Goal: Task Accomplishment & Management: Use online tool/utility

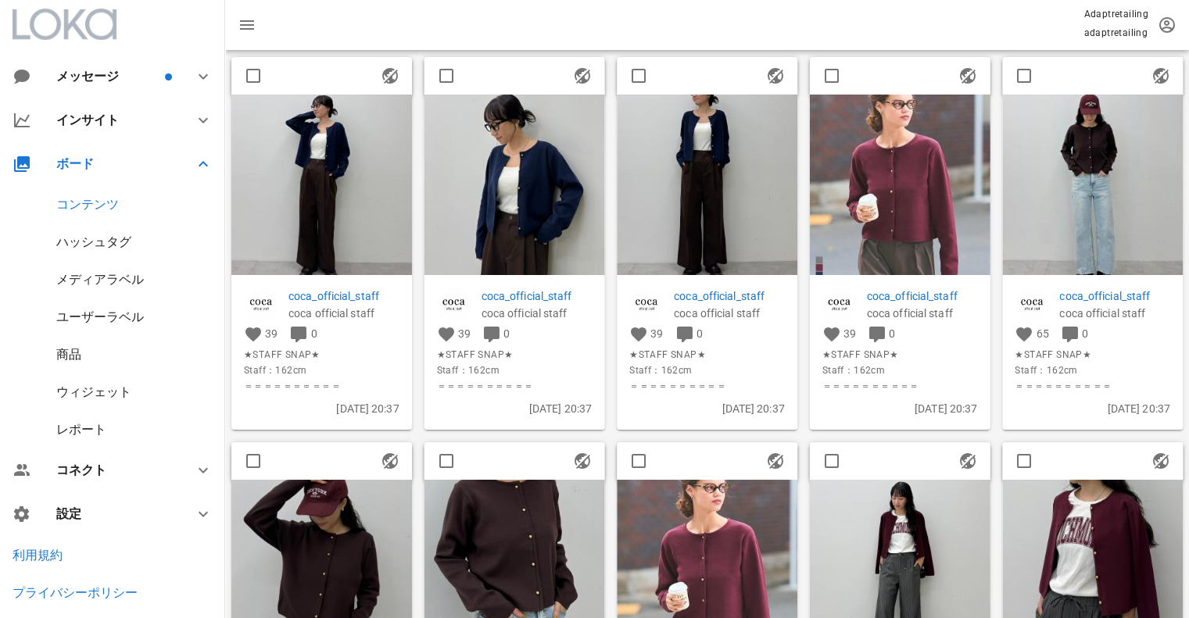
scroll to position [78, 0]
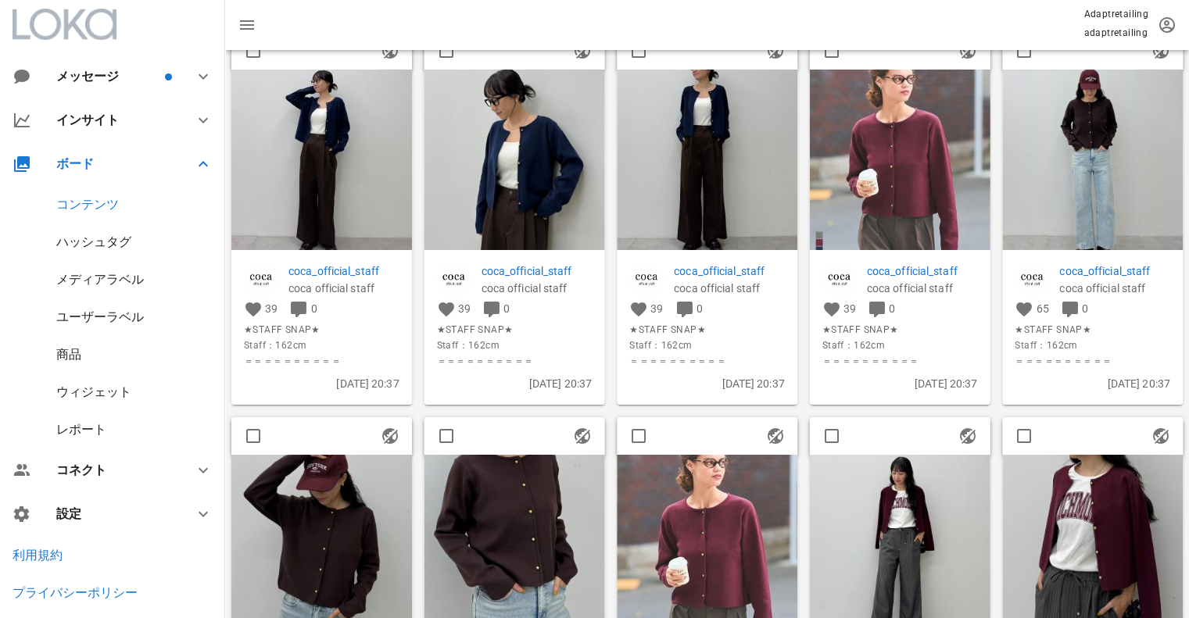
click at [1112, 135] on img at bounding box center [1092, 160] width 181 height 181
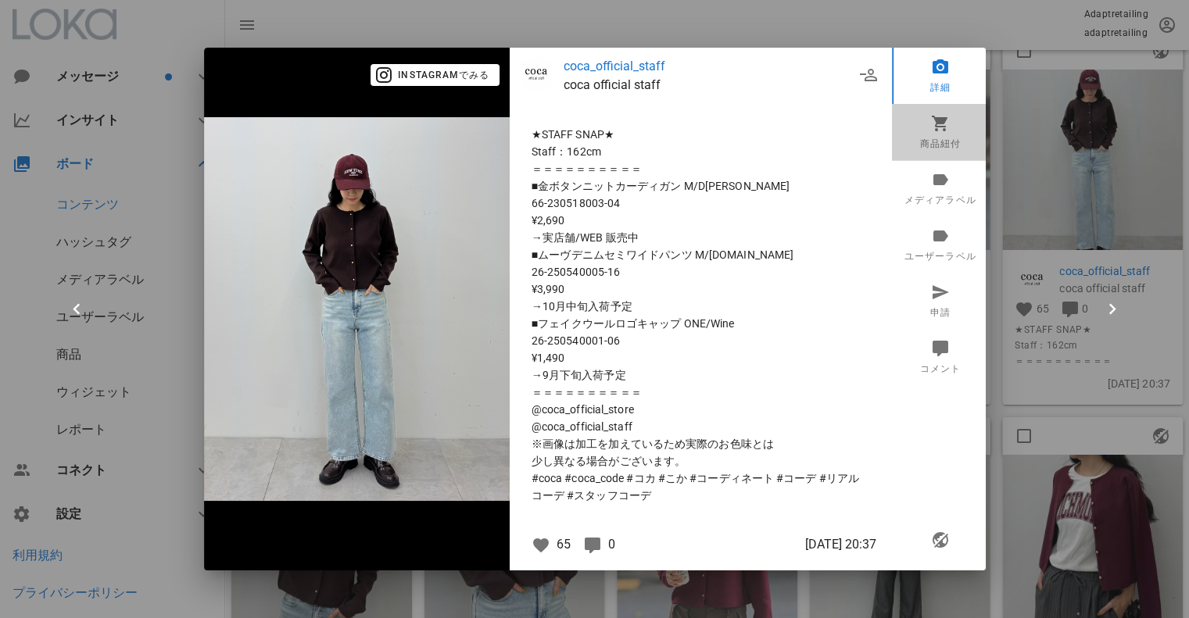
click at [947, 131] on icon at bounding box center [939, 123] width 19 height 19
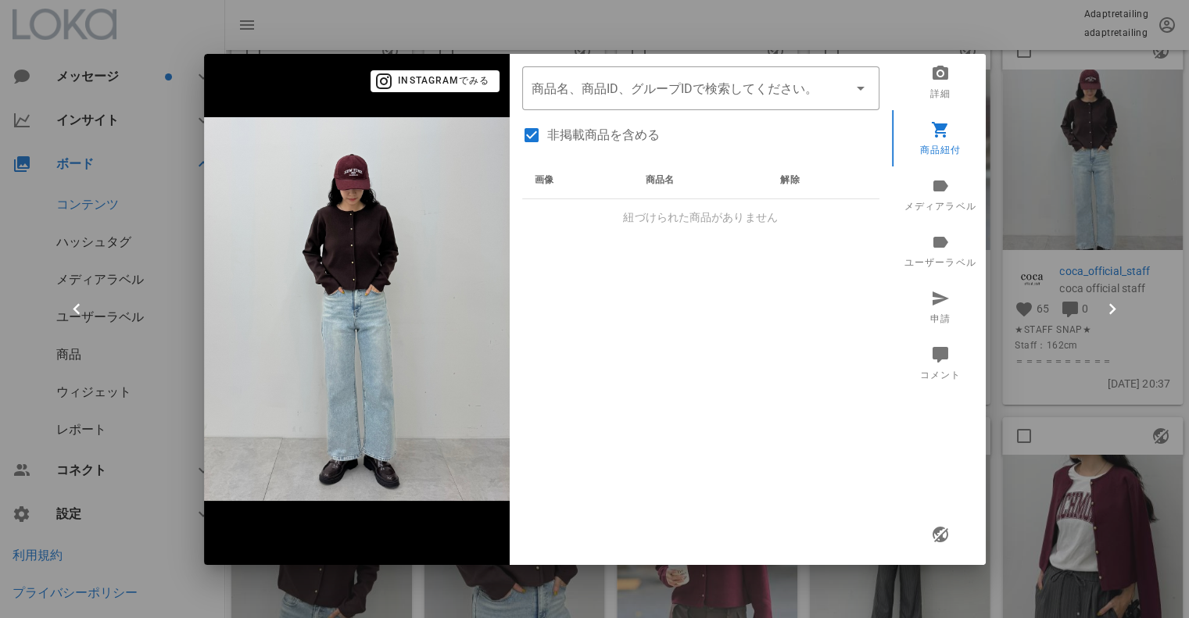
click at [681, 109] on div "​ 商品名、商品ID、グループIDで検索してください。 非掲載商品を含める 画像 商品名 解除 紐づけられた商品がありません" at bounding box center [701, 309] width 382 height 511
click at [678, 101] on div "商品名、商品ID、グループIDで検索してください。" at bounding box center [700, 88] width 338 height 44
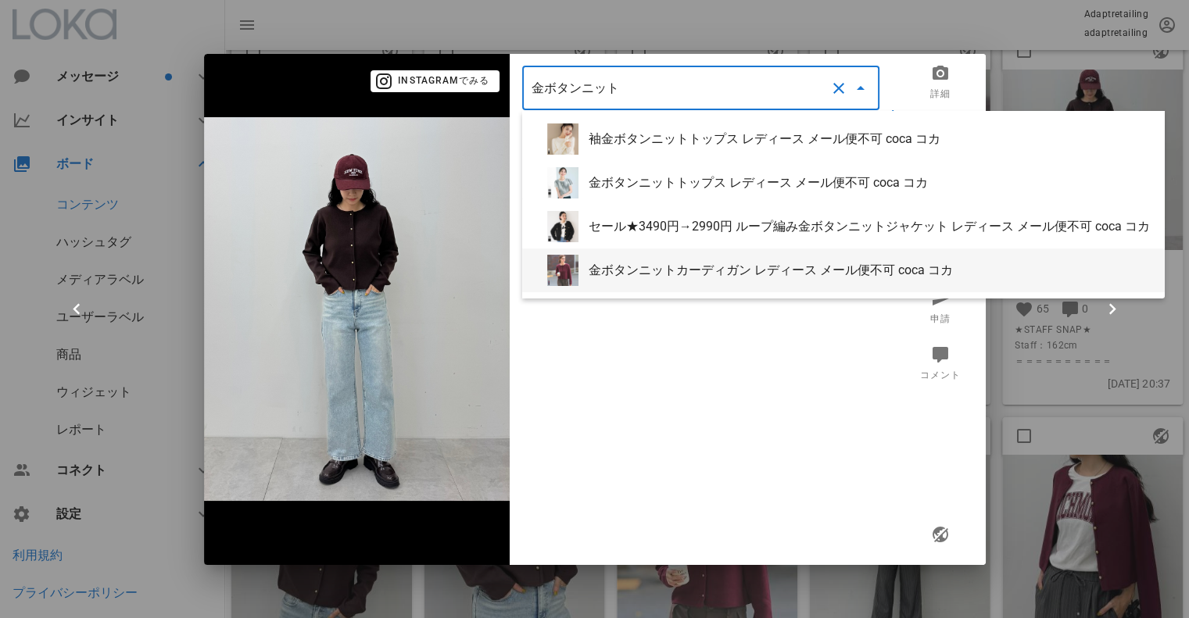
click at [700, 269] on div "金ボタンニットカーディガン レディース メール便不可 coca コカ" at bounding box center [869, 270] width 563 height 15
type input "金ボタンニットカーディガン レディース メール便不可 coca コカ"
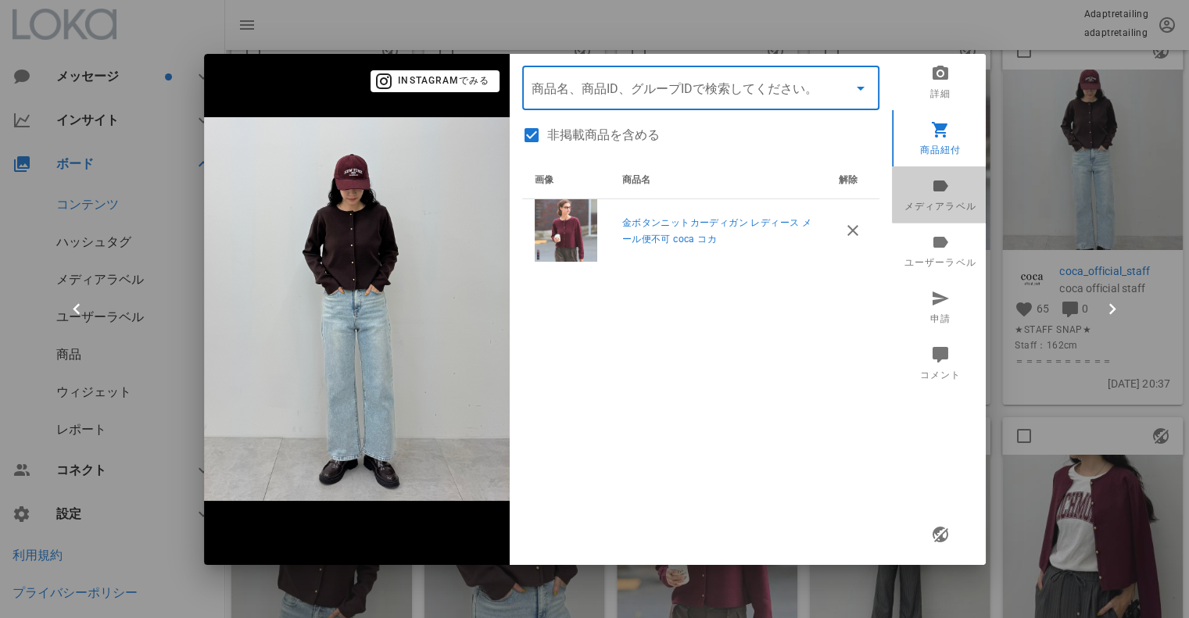
click at [943, 179] on icon at bounding box center [939, 185] width 19 height 19
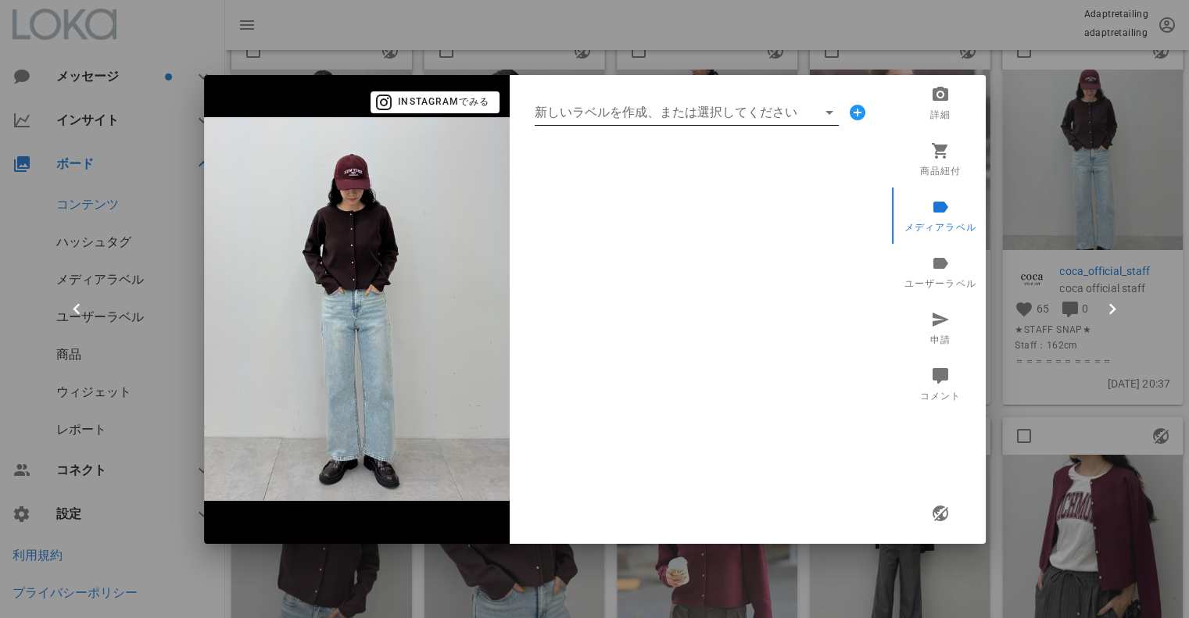
click at [638, 119] on input "新しいラベルを作成、または選択してください" at bounding box center [676, 112] width 282 height 25
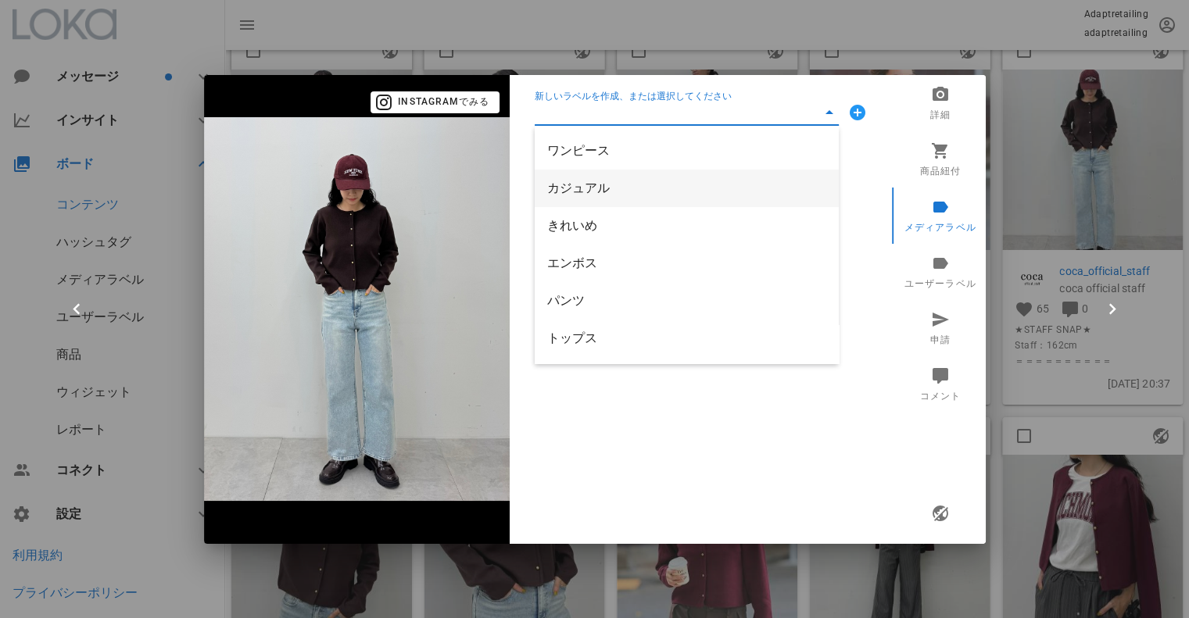
click at [606, 185] on div "カジュアル" at bounding box center [686, 188] width 279 height 15
type input "カジュアル"
click at [600, 115] on input "新しいラベルを作成、または選択してください" at bounding box center [676, 112] width 282 height 25
click at [575, 172] on div "きれいめ" at bounding box center [686, 188] width 279 height 34
type input "きれいめ"
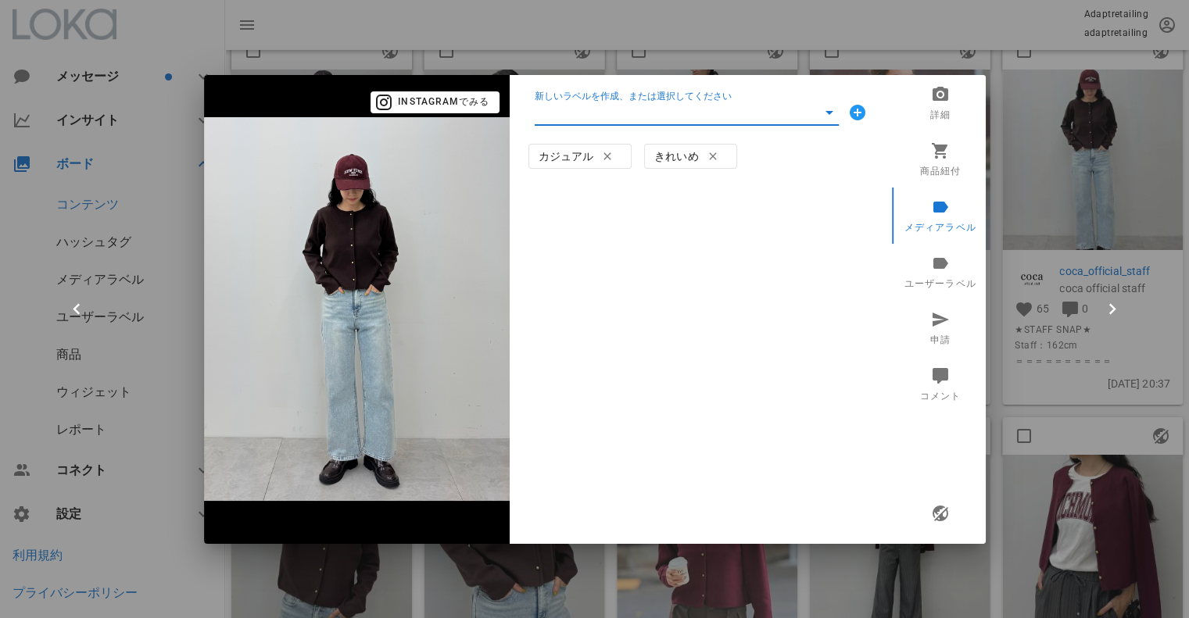
click at [592, 106] on input "新しいラベルを作成、または選択してください" at bounding box center [676, 112] width 282 height 25
click at [609, 259] on div "トップス" at bounding box center [686, 263] width 279 height 15
type input "トップス"
click at [603, 106] on input "新しいラベルを作成、または選択してください" at bounding box center [676, 112] width 282 height 25
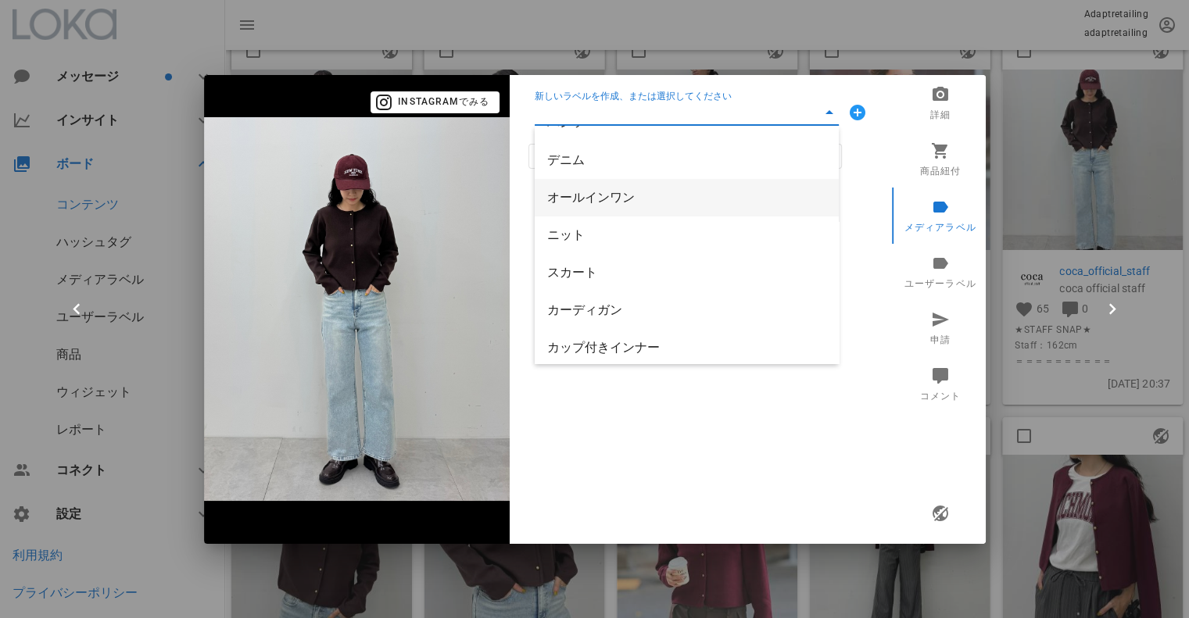
scroll to position [156, 0]
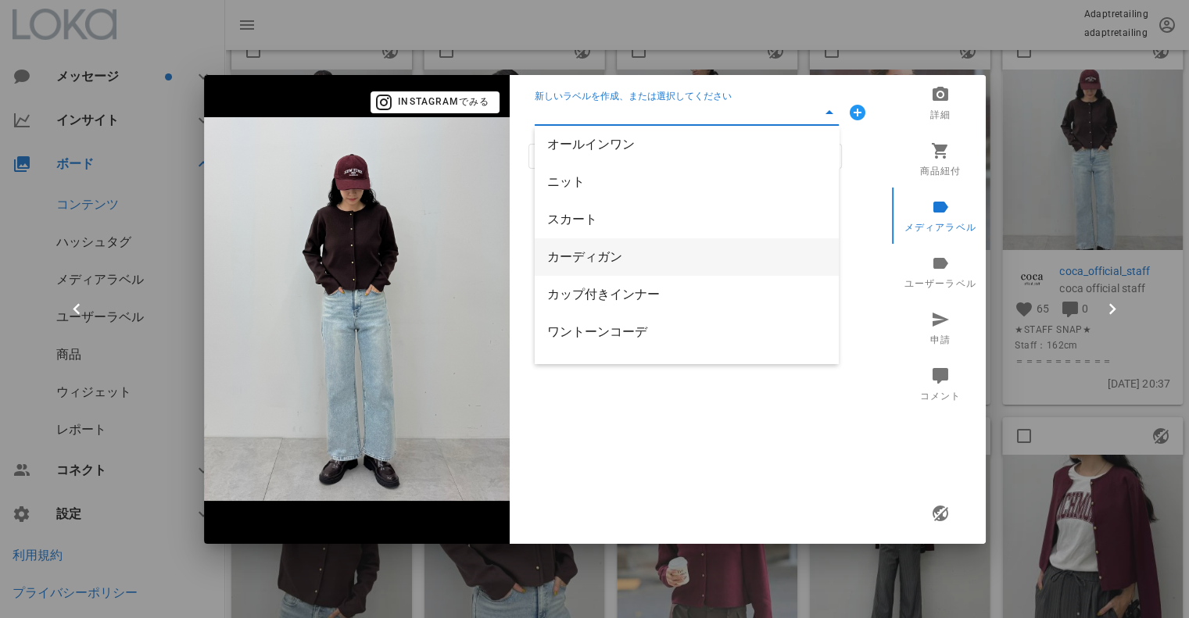
click at [629, 249] on div "カーディガン" at bounding box center [686, 256] width 279 height 15
type input "カーディガン"
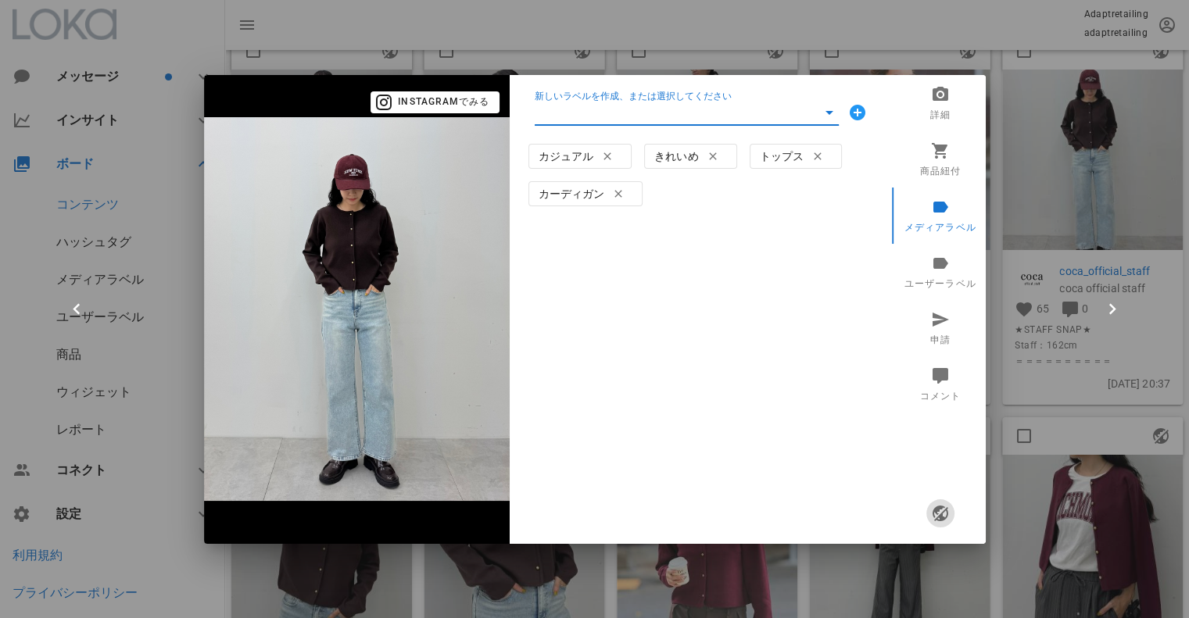
click at [941, 513] on icon "button" at bounding box center [939, 513] width 19 height 19
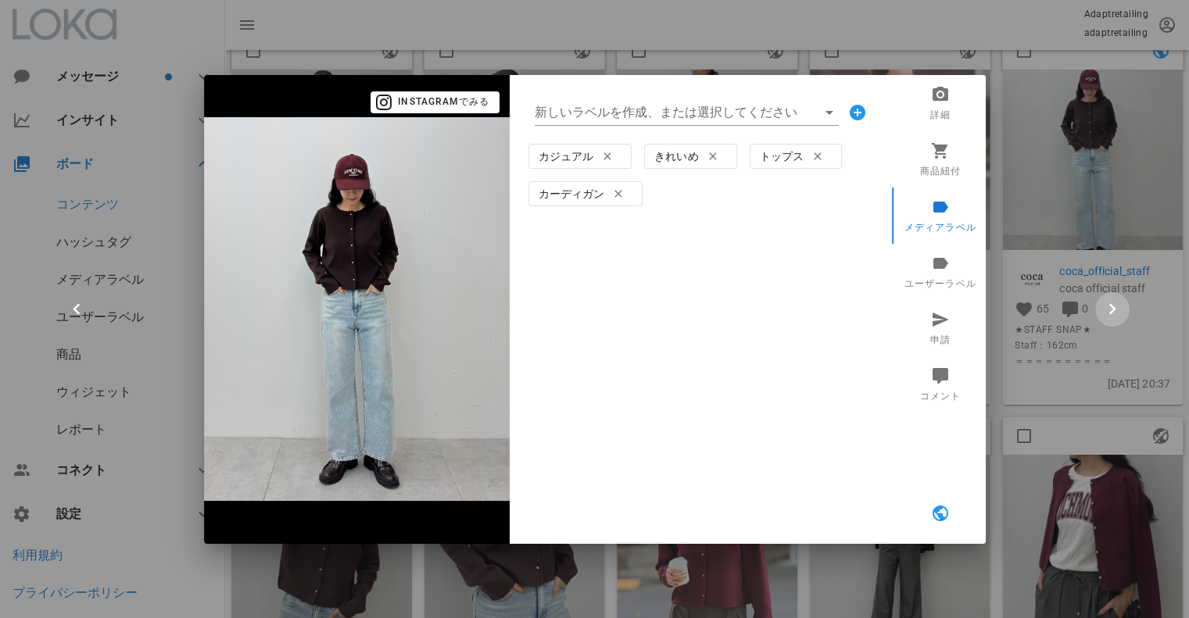
click at [1112, 299] on icon "button" at bounding box center [1112, 310] width 22 height 22
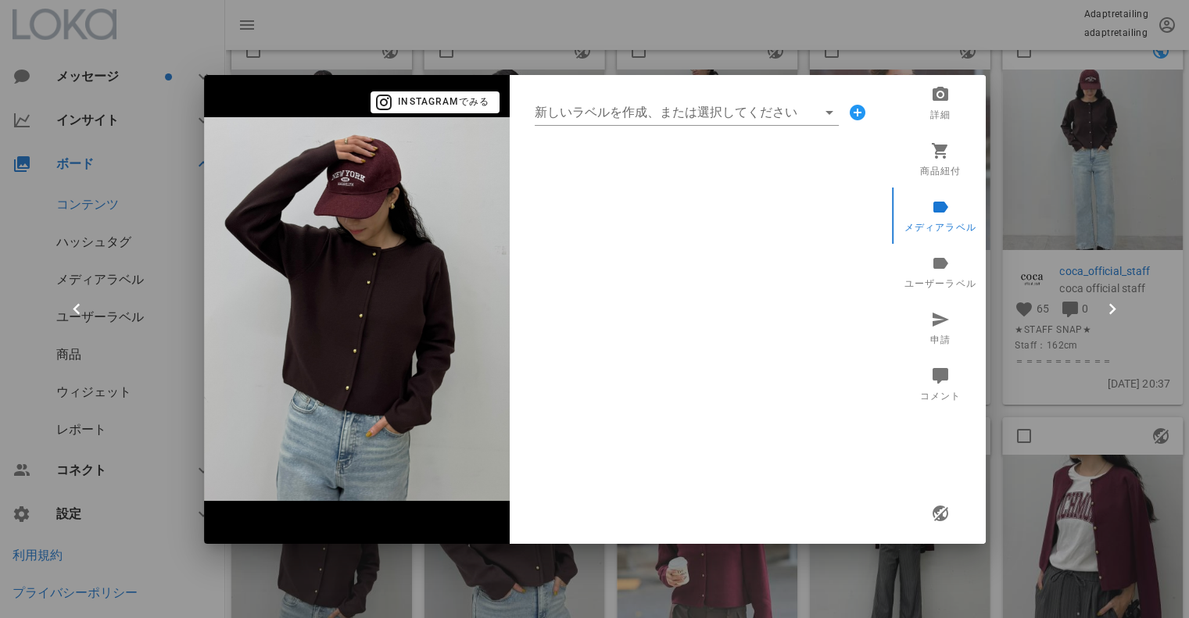
click at [1083, 198] on div at bounding box center [594, 309] width 1189 height 618
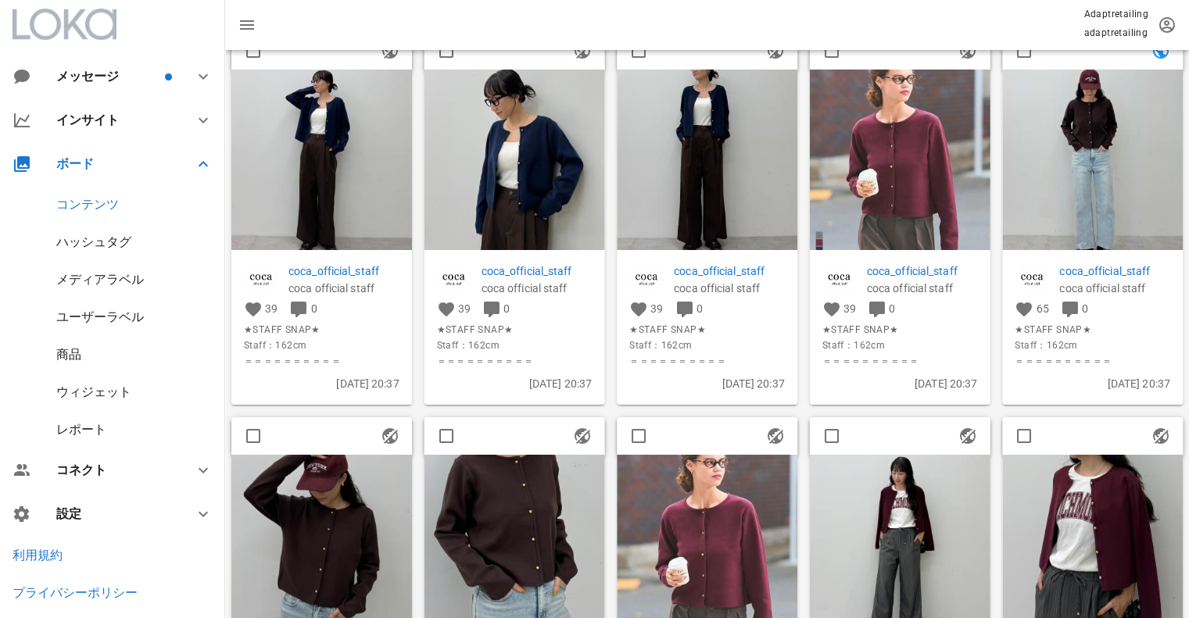
scroll to position [0, 0]
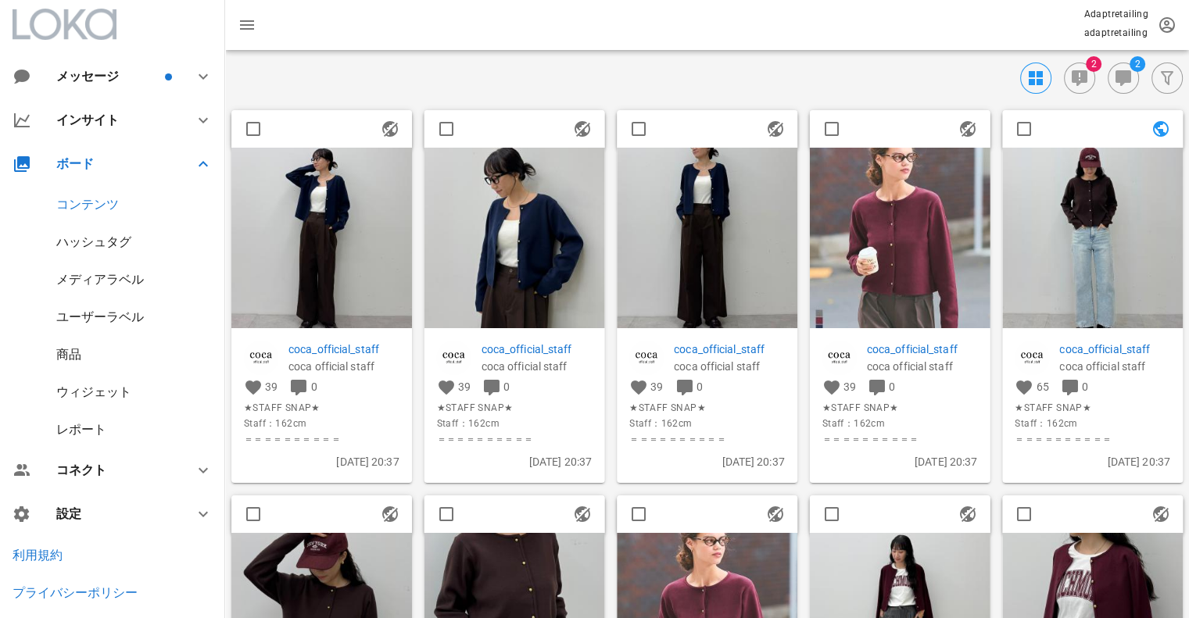
click at [358, 230] on img at bounding box center [321, 238] width 181 height 181
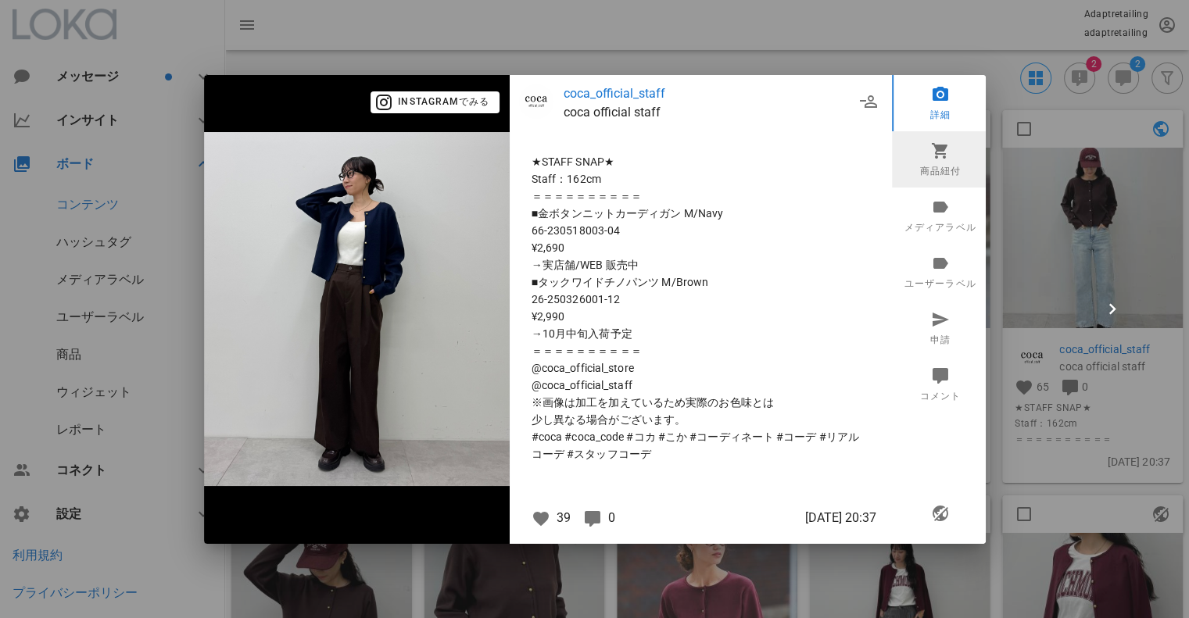
click at [939, 168] on link "商品紐付" at bounding box center [940, 159] width 97 height 56
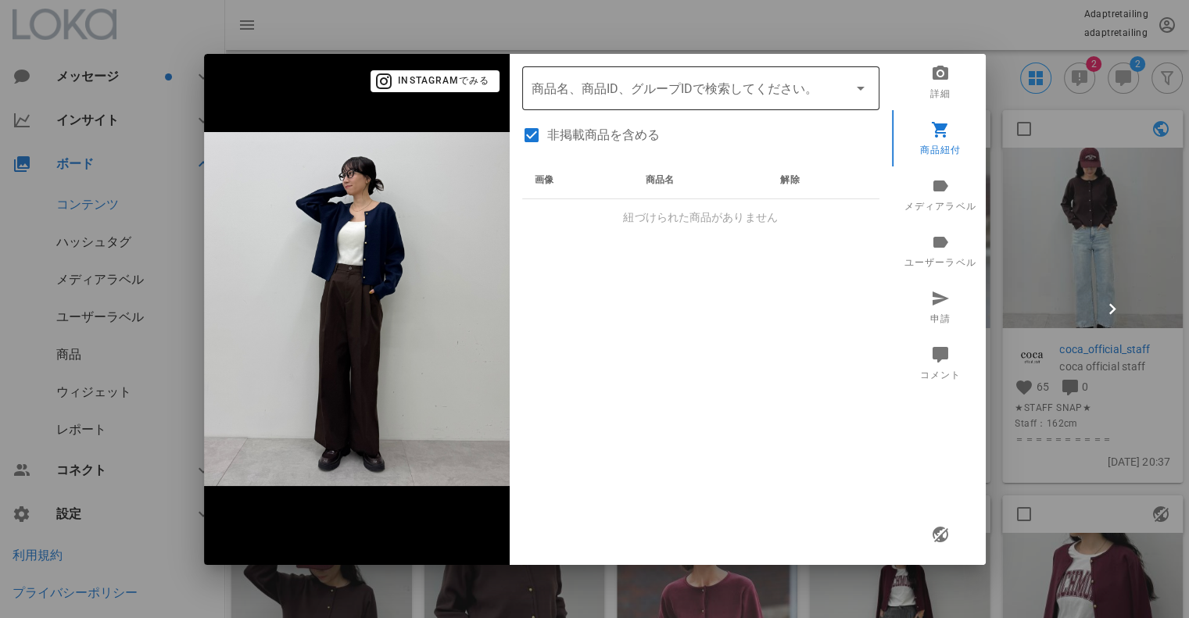
click at [581, 104] on div "商品名、商品ID、グループIDで検索してください。" at bounding box center [700, 88] width 338 height 44
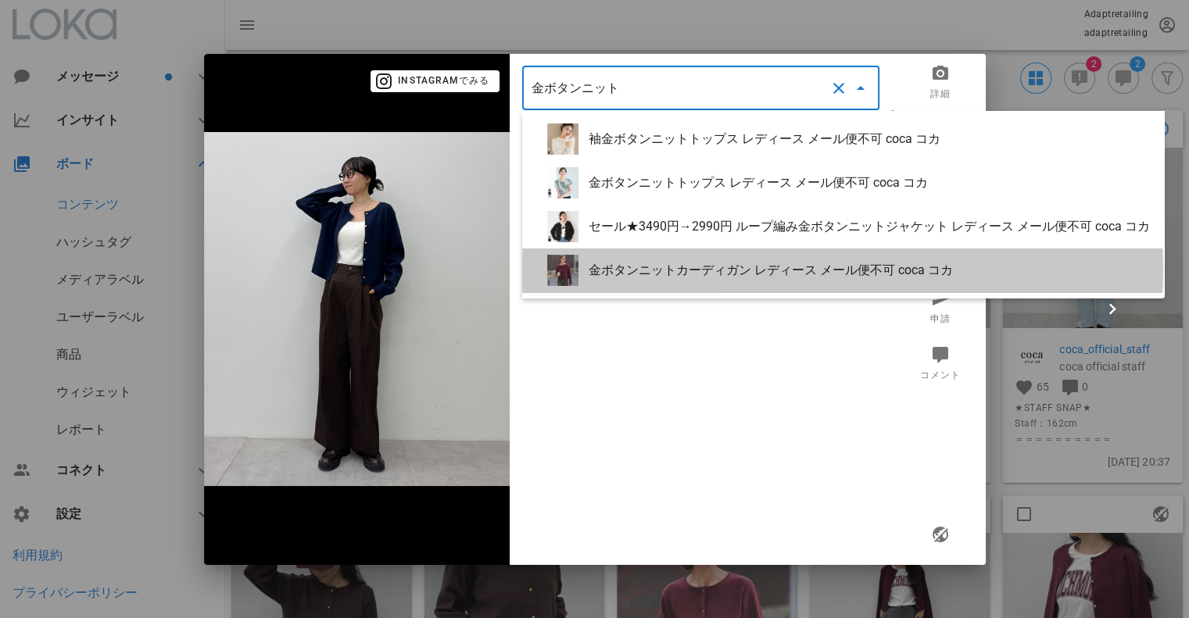
click at [696, 271] on div "金ボタンニットカーディガン レディース メール便不可 coca コカ" at bounding box center [869, 270] width 563 height 15
type input "金ボタンニットカーディガン レディース メール便不可 coca コカ"
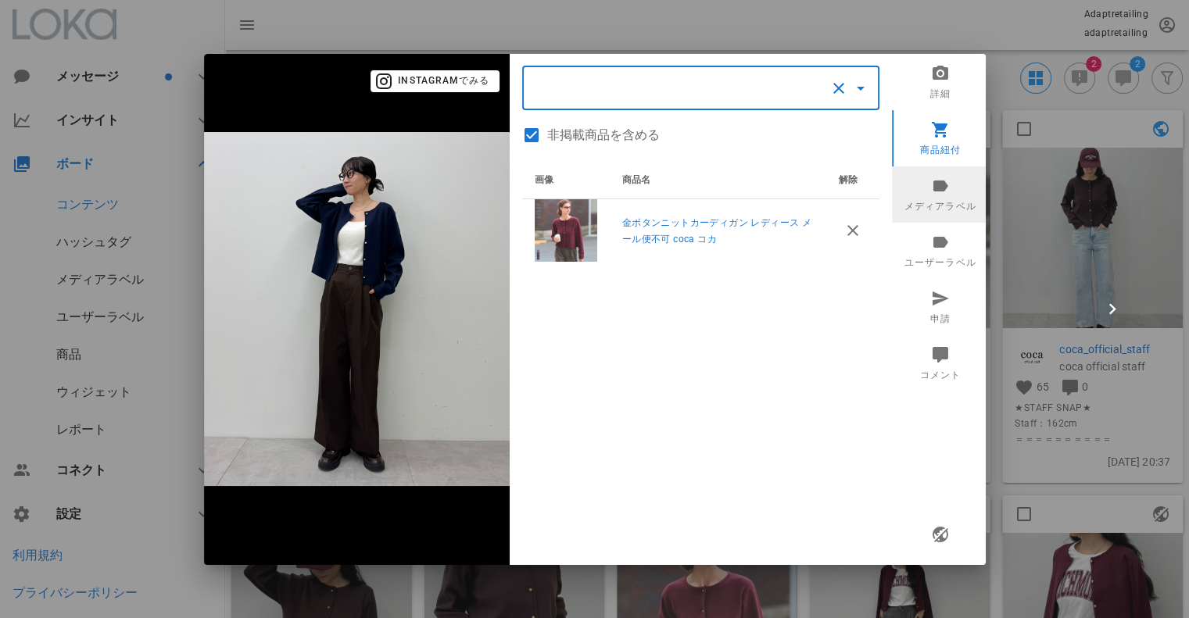
click at [953, 195] on link "メディアラベル" at bounding box center [940, 194] width 97 height 56
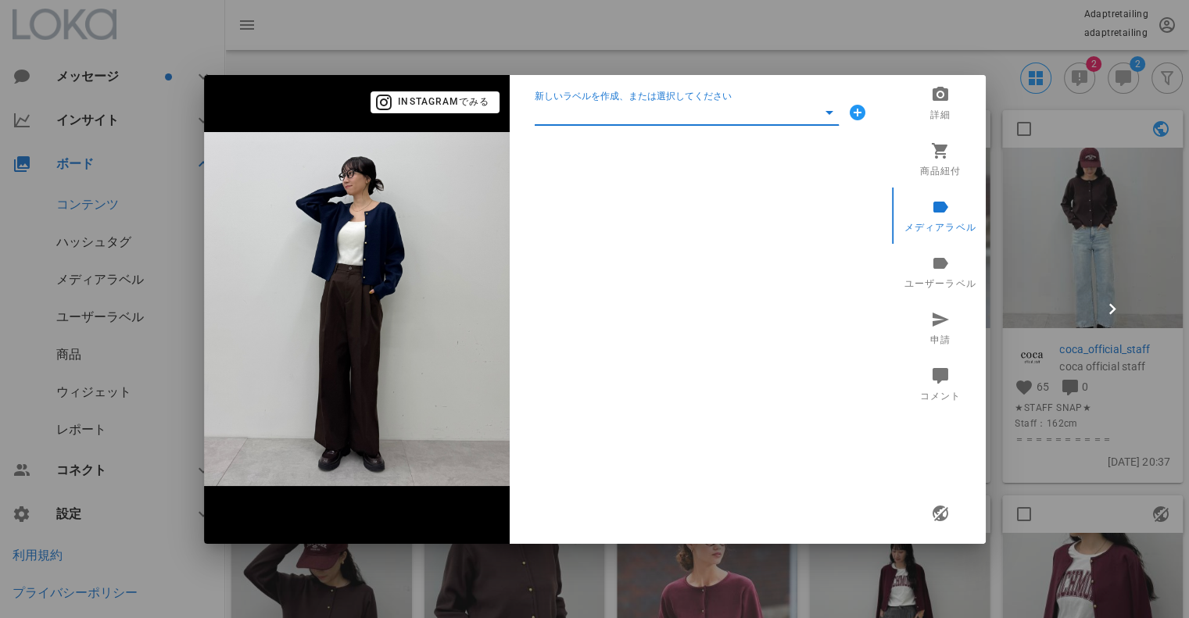
click at [667, 119] on input "新しいラベルを作成、または選択してください" at bounding box center [676, 112] width 282 height 25
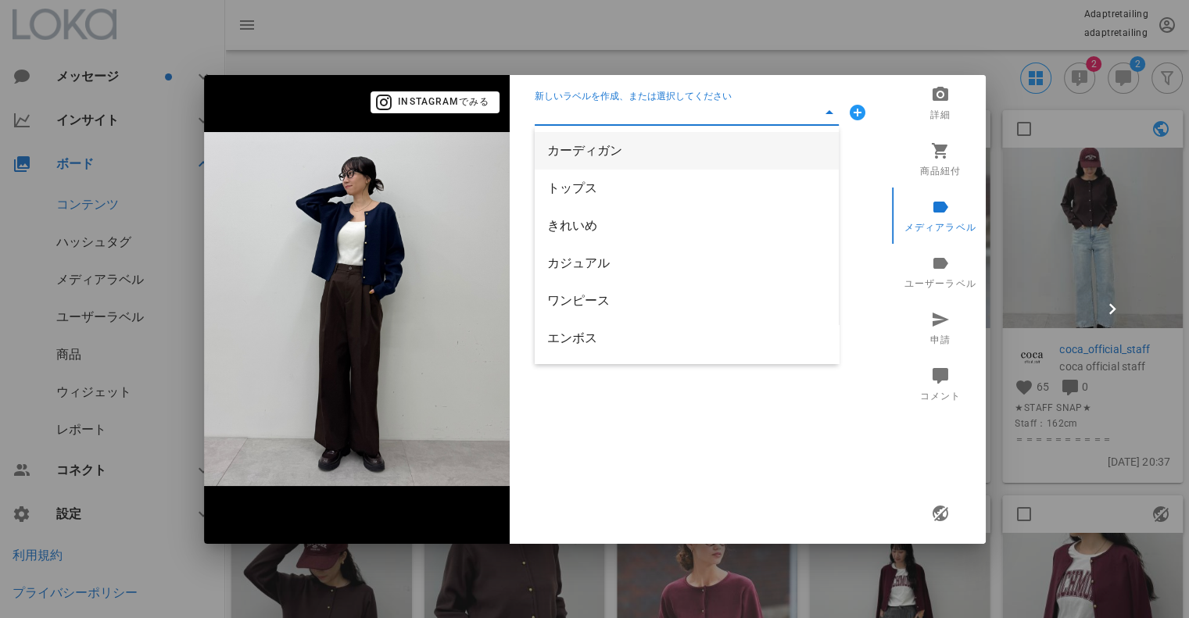
click at [627, 149] on div "カーディガン" at bounding box center [686, 150] width 279 height 15
type input "カーディガン"
click at [591, 90] on div "新しいラベルを作成、または選択してください" at bounding box center [700, 113] width 357 height 50
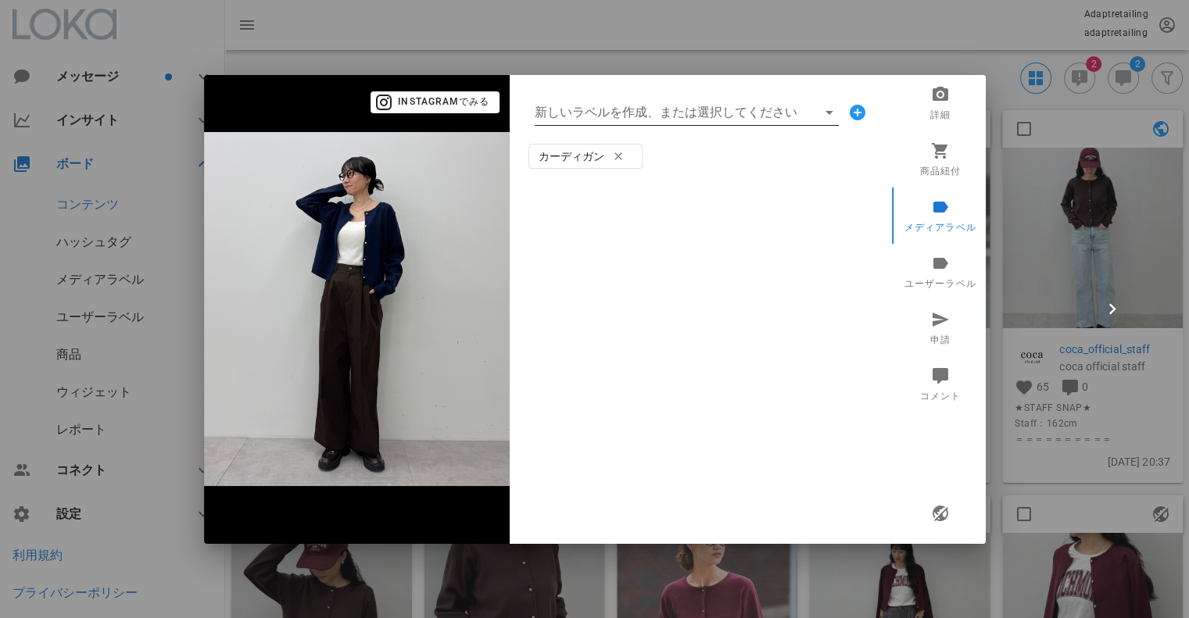
click at [581, 102] on input "新しいラベルを作成、または選択してください" at bounding box center [676, 112] width 282 height 25
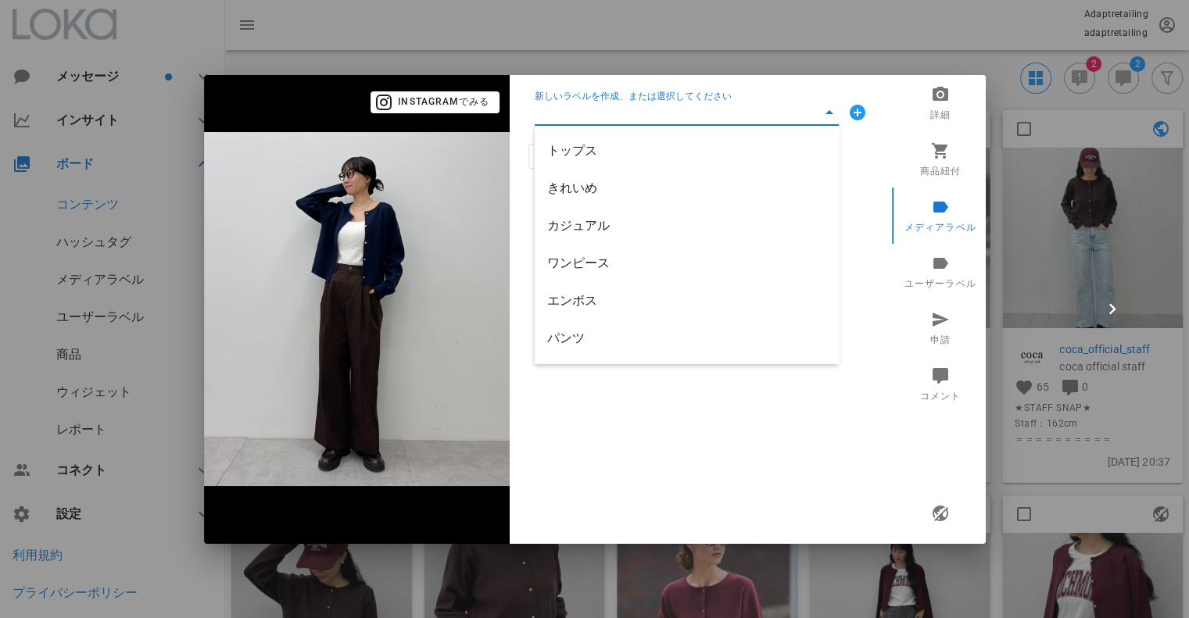
click at [579, 106] on input "新しいラベルを作成、または選択してください" at bounding box center [676, 112] width 282 height 25
click at [569, 152] on div "トップス" at bounding box center [686, 150] width 279 height 15
type input "トップス"
click at [574, 121] on input "新しいラベルを作成、または選択してください" at bounding box center [676, 112] width 282 height 25
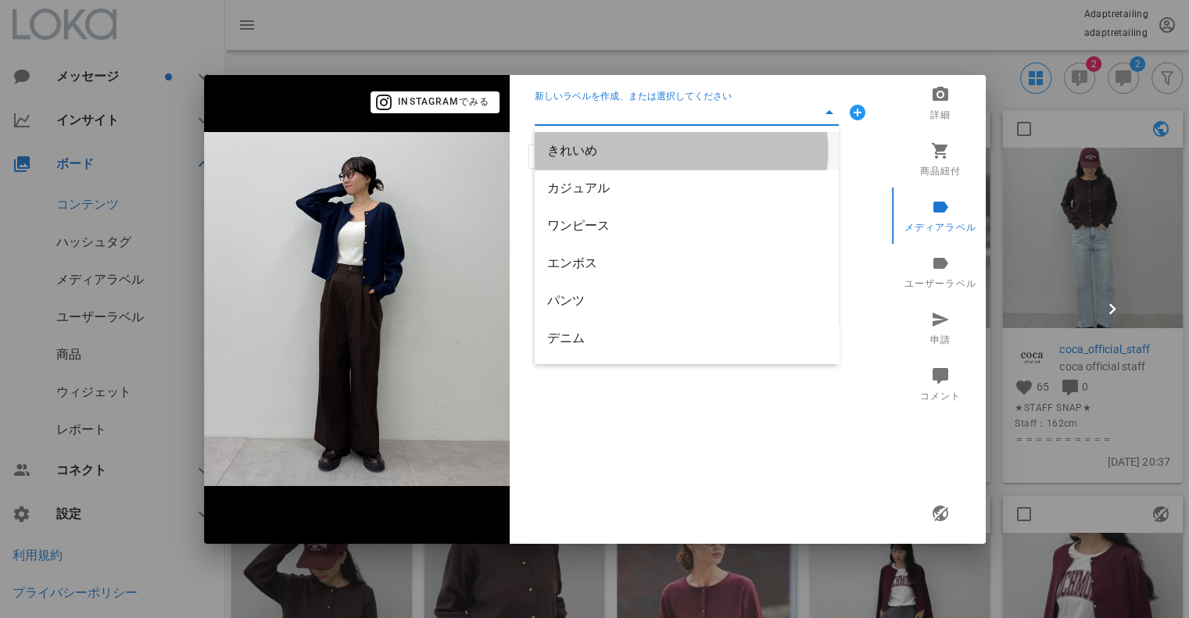
click at [576, 157] on div "きれいめ" at bounding box center [686, 150] width 279 height 15
type input "きれいめ"
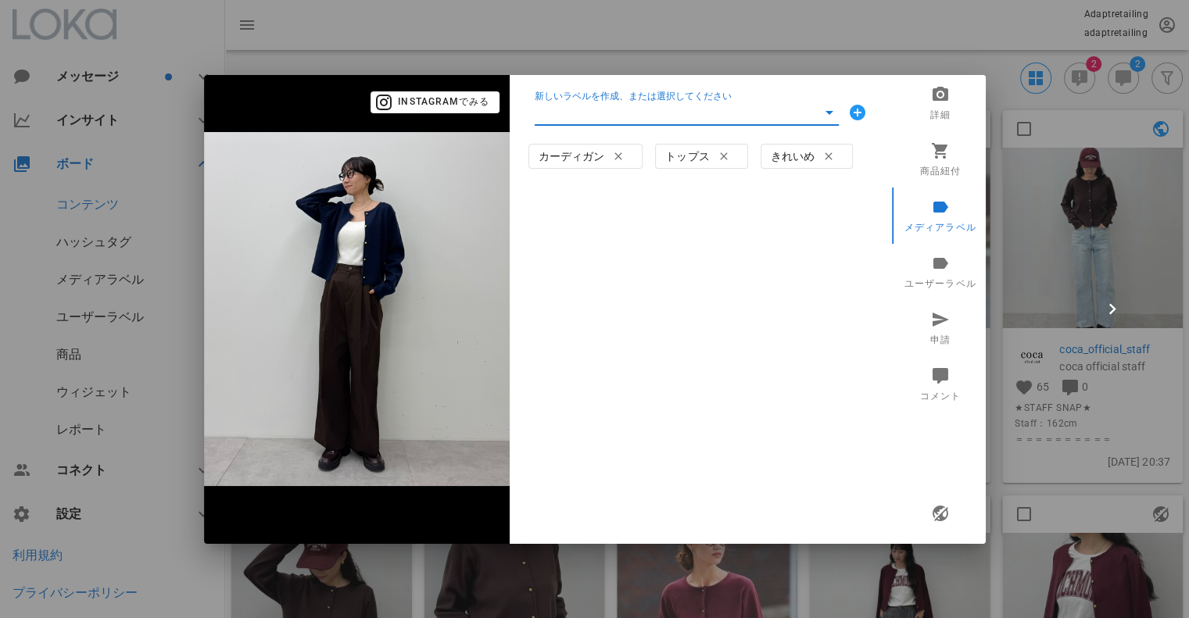
click at [581, 118] on input "新しいラベルを作成、または選択してください" at bounding box center [676, 112] width 282 height 25
click at [591, 149] on div "カジュアル" at bounding box center [686, 150] width 279 height 15
type input "カジュアル"
click at [939, 512] on icon "button" at bounding box center [939, 513] width 19 height 19
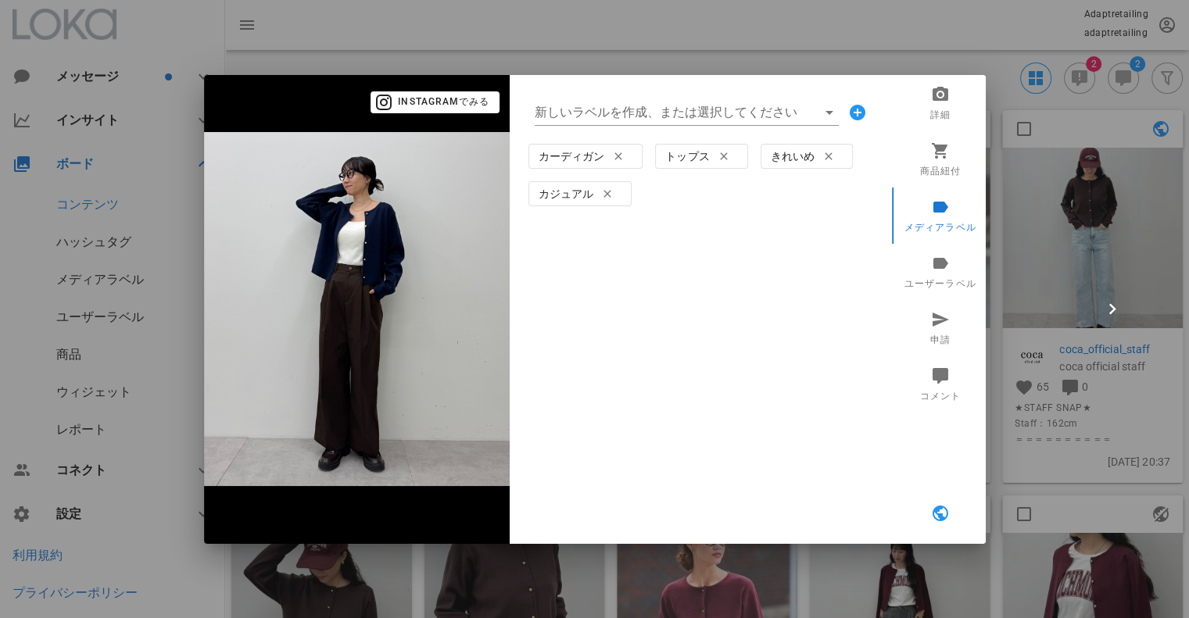
click at [1065, 244] on div at bounding box center [594, 309] width 1189 height 618
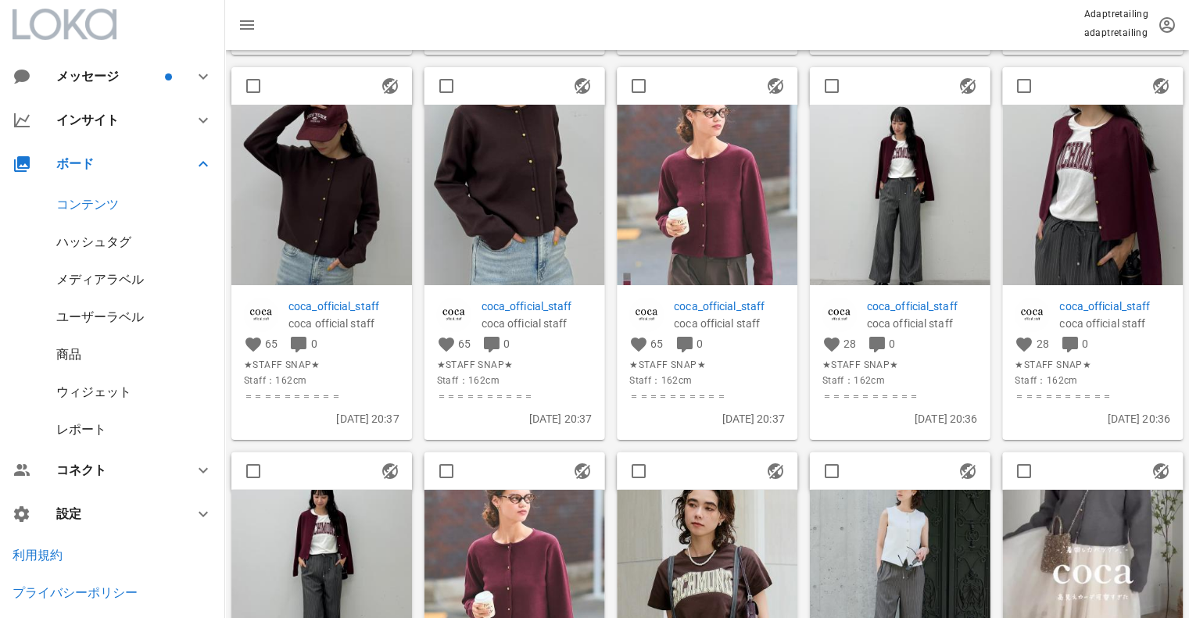
scroll to position [427, 0]
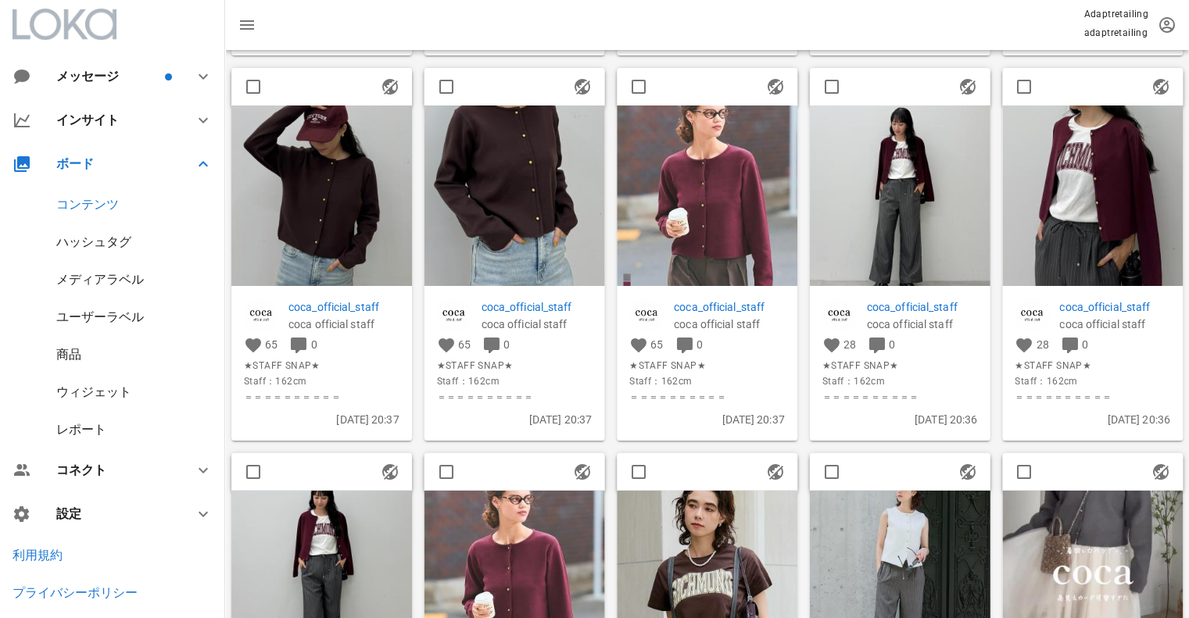
click at [908, 171] on img at bounding box center [900, 196] width 181 height 181
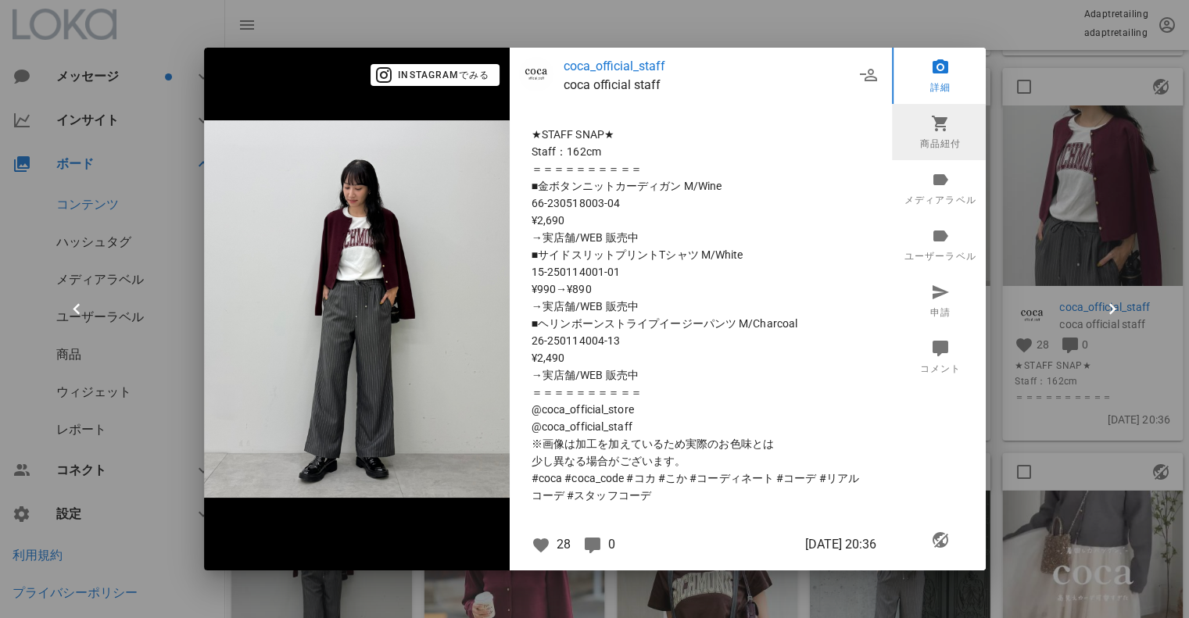
click at [933, 127] on icon at bounding box center [939, 123] width 19 height 19
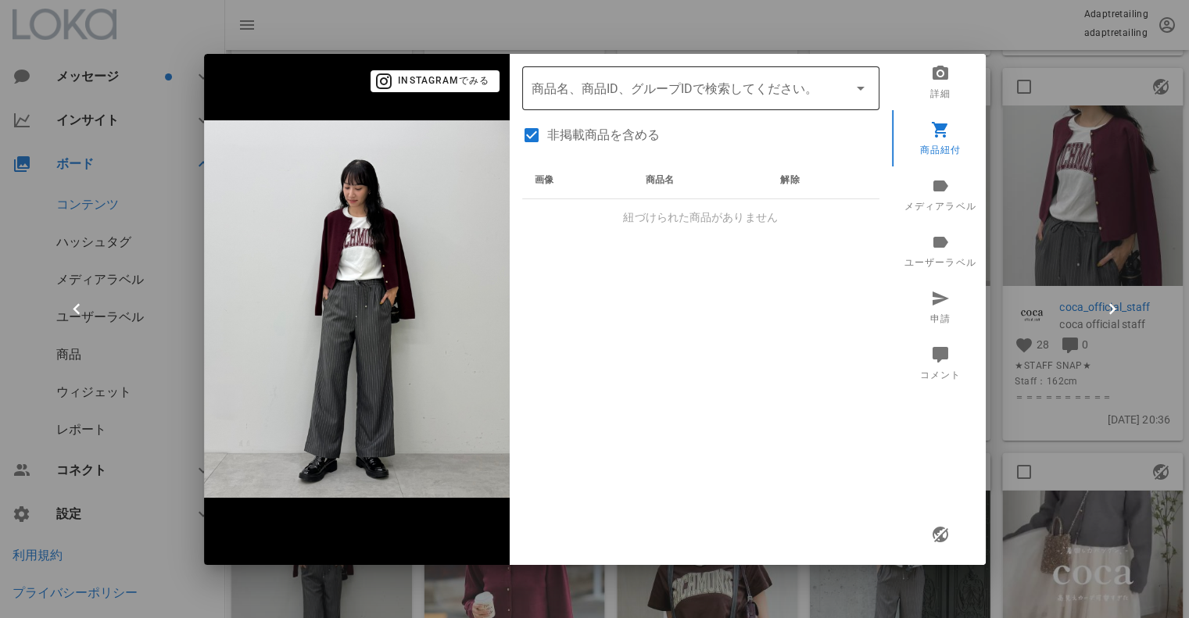
click at [615, 93] on input "商品" at bounding box center [678, 88] width 295 height 25
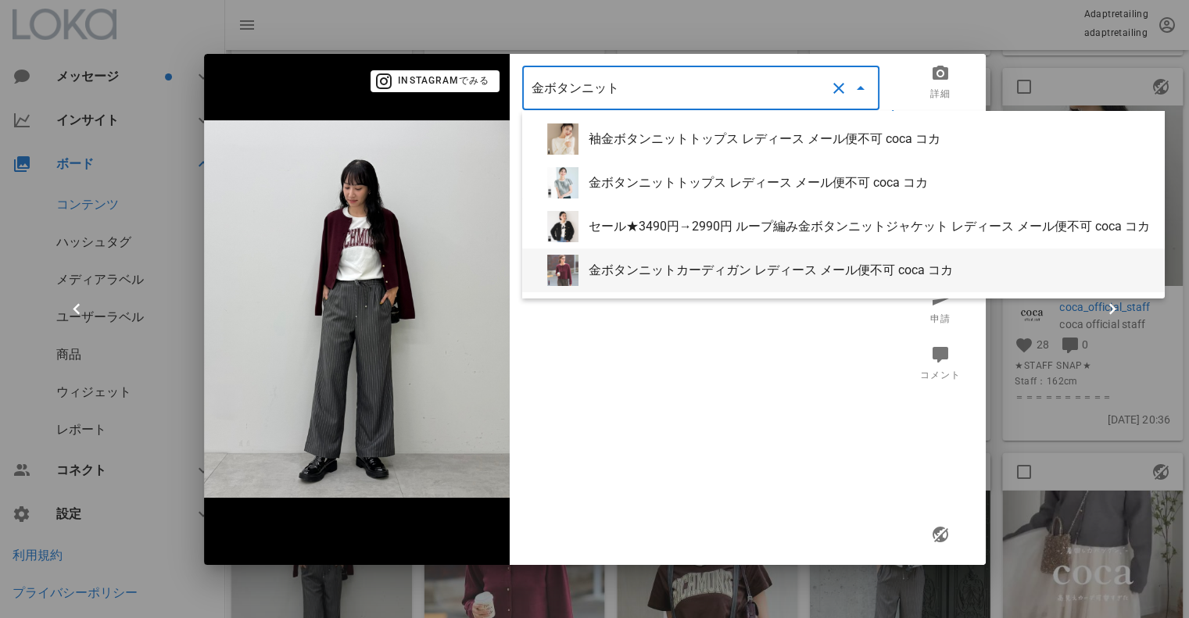
click at [738, 276] on div "金ボタンニットカーディガン レディース メール便不可 coca コカ" at bounding box center [869, 270] width 563 height 15
type input "金ボタンニットカーディガン レディース メール便不可 coca コカ"
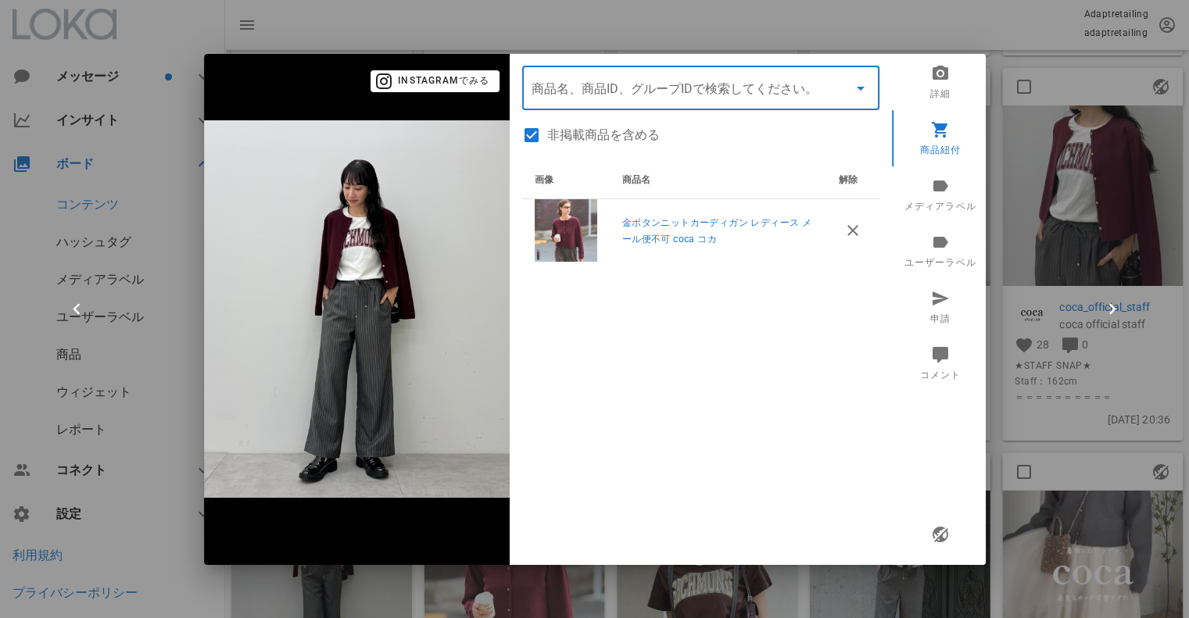
click at [553, 87] on input "商品" at bounding box center [678, 88] width 295 height 25
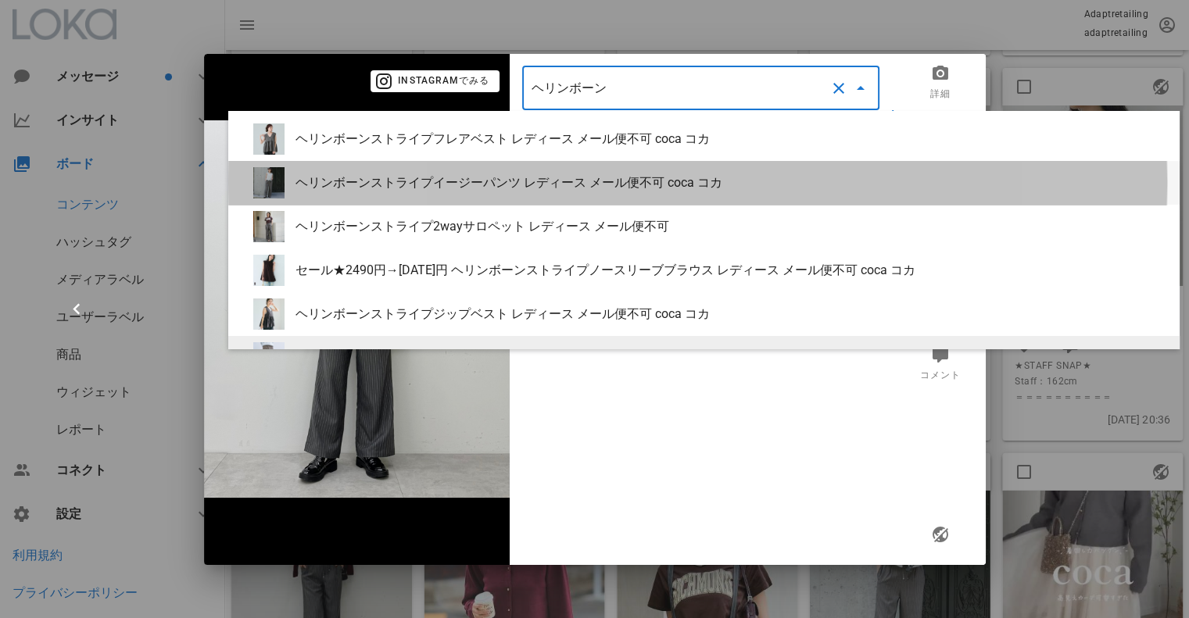
click at [455, 188] on div "ヘリンボーンストライプイージーパンツ レディース メール便不可 coca コカ" at bounding box center [730, 182] width 871 height 15
type input "ヘリンボーンストライプイージーパンツ レディース メール便不可 coca コカ"
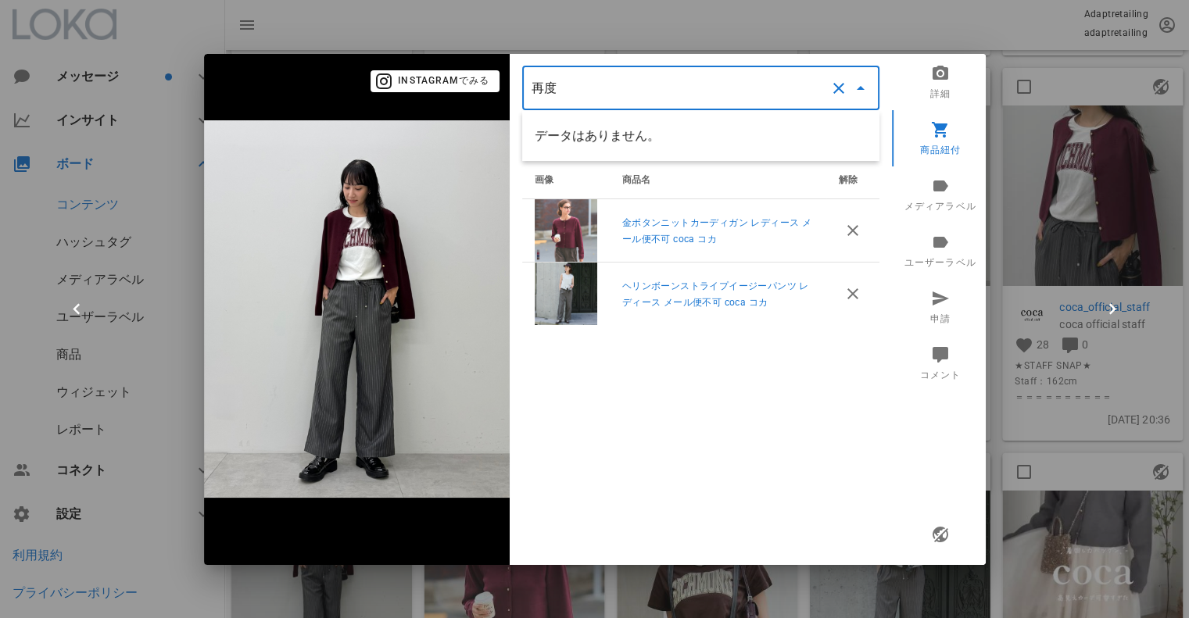
type input "再"
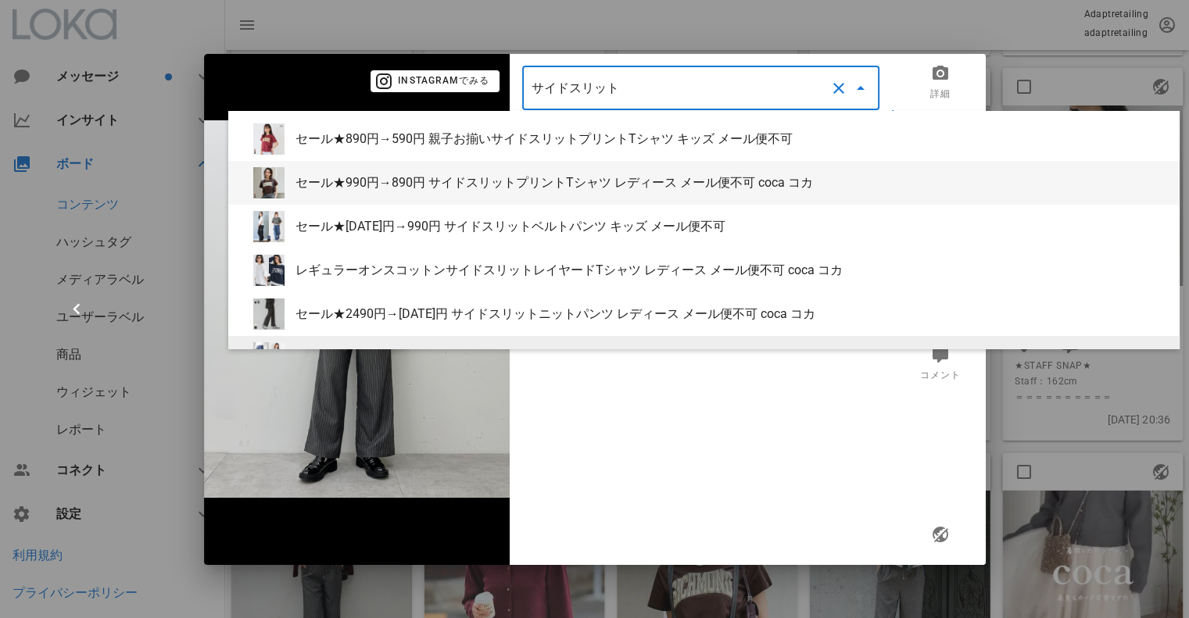
click at [666, 193] on div "セール★990円→890円 サイドスリットプリントTシャツ レディース メール便不可 coca コカ" at bounding box center [703, 183] width 951 height 44
type input "セール★990円→890円 サイドスリットプリントTシャツ レディース メール便不可 coca コカ"
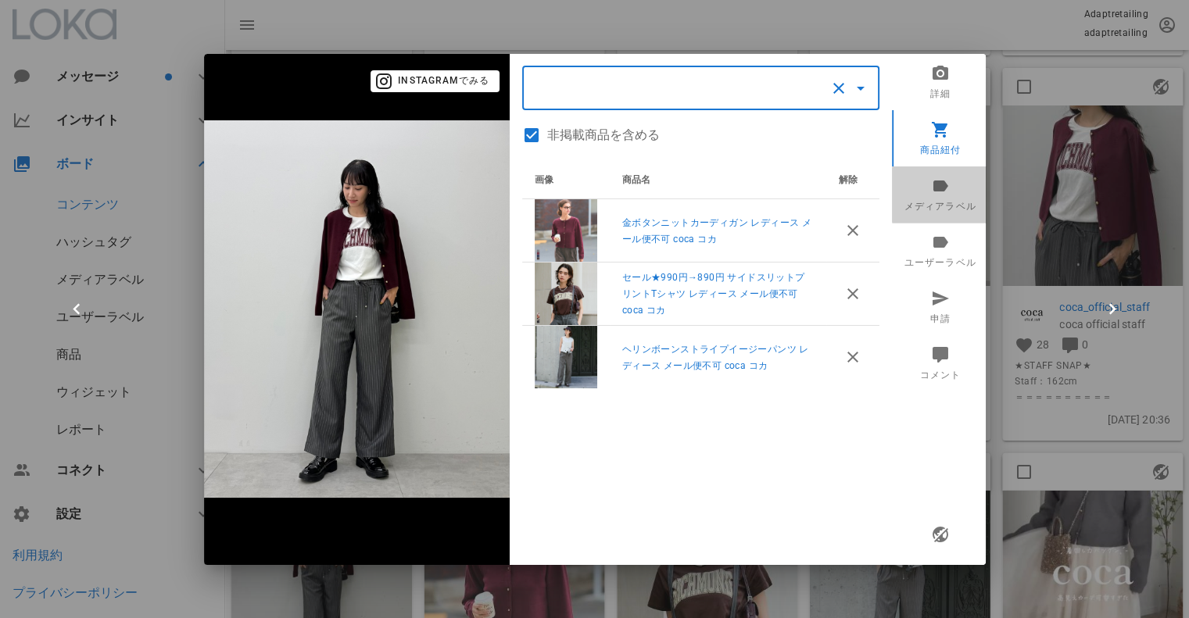
click at [949, 207] on link "メディアラベル" at bounding box center [940, 194] width 97 height 56
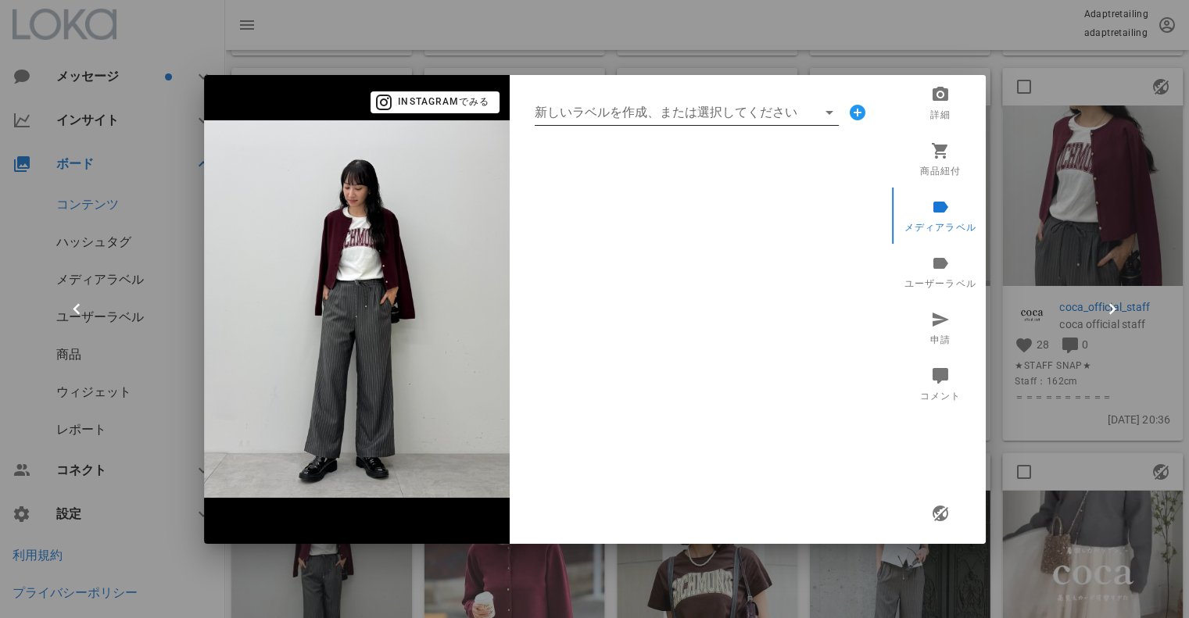
click at [712, 114] on input "新しいラベルを作成、または選択してください" at bounding box center [676, 112] width 282 height 25
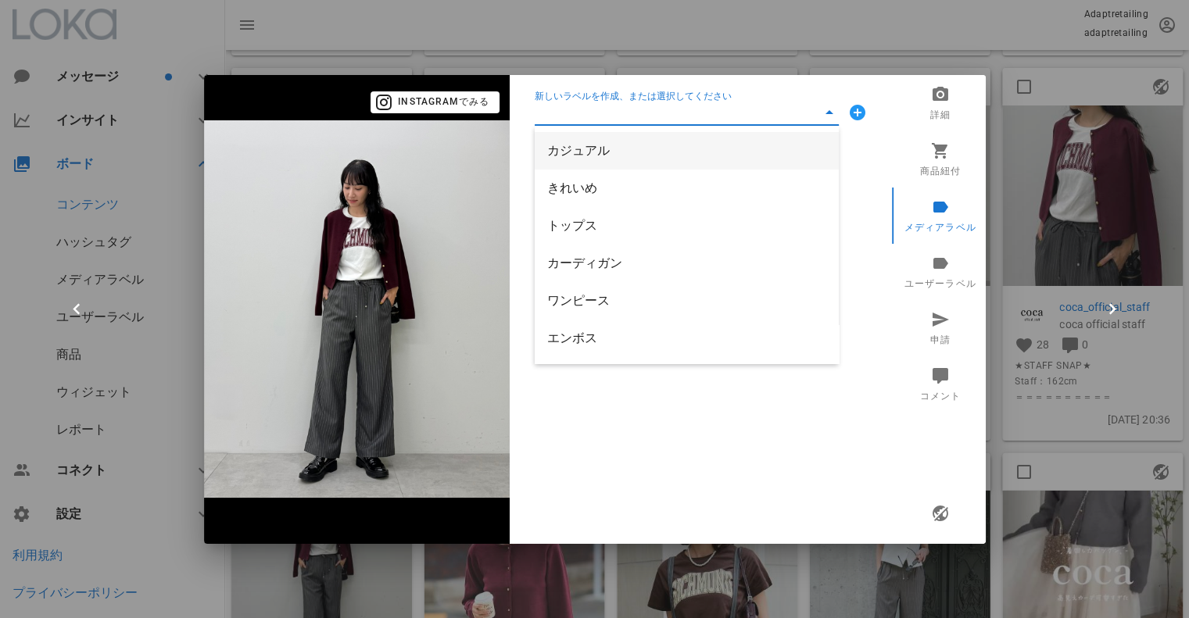
click at [610, 158] on div "カジュアル" at bounding box center [686, 150] width 279 height 15
type input "カジュアル"
click at [606, 109] on input "新しいラベルを作成、または選択してください" at bounding box center [676, 112] width 282 height 25
click at [603, 154] on div "きれいめ" at bounding box center [686, 150] width 279 height 15
type input "きれいめ"
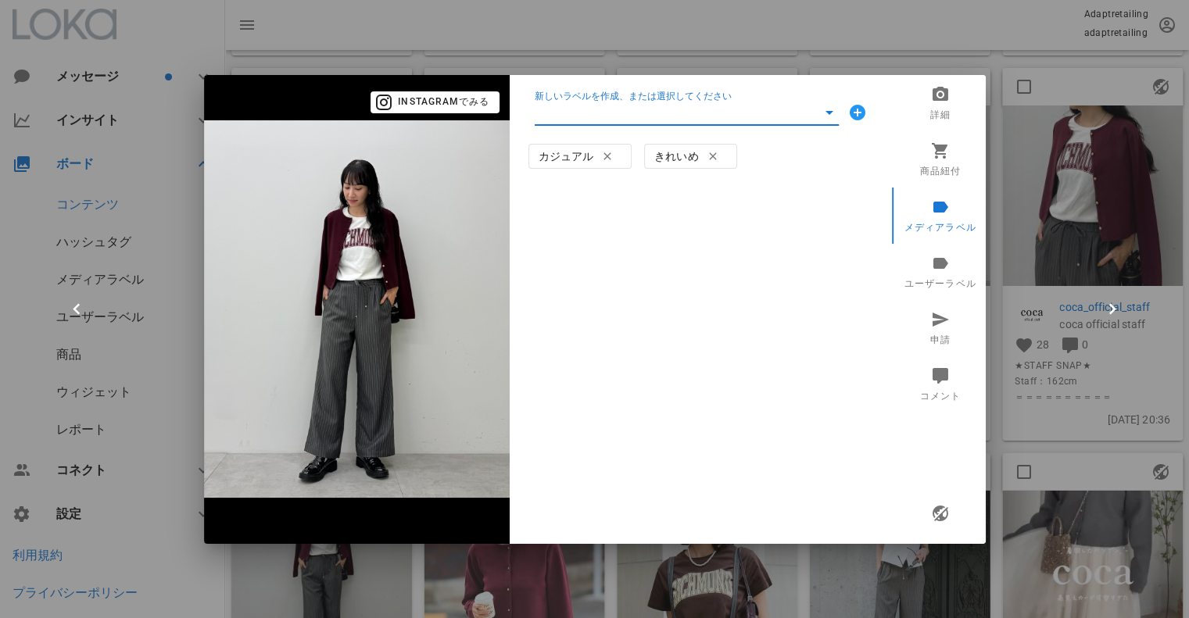
click at [610, 120] on input "新しいラベルを作成、または選択してください" at bounding box center [676, 112] width 282 height 25
click at [607, 153] on div "トップス" at bounding box center [686, 150] width 279 height 15
type input "トップス"
click at [624, 98] on div "新しいラベルを作成、または選択してください" at bounding box center [700, 113] width 357 height 50
click at [614, 123] on input "新しいラベルを作成、または選択してください" at bounding box center [676, 112] width 282 height 25
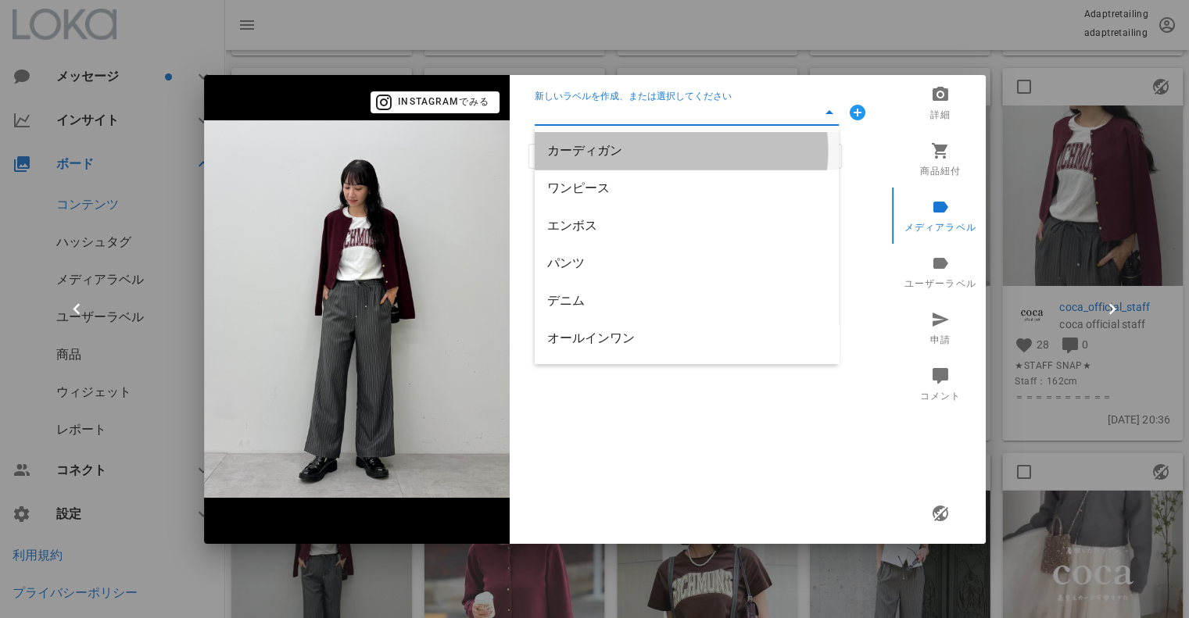
drag, startPoint x: 605, startPoint y: 159, endPoint x: 616, endPoint y: 113, distance: 47.4
click at [605, 156] on div "カーディガン" at bounding box center [686, 151] width 279 height 34
type input "カーディガン"
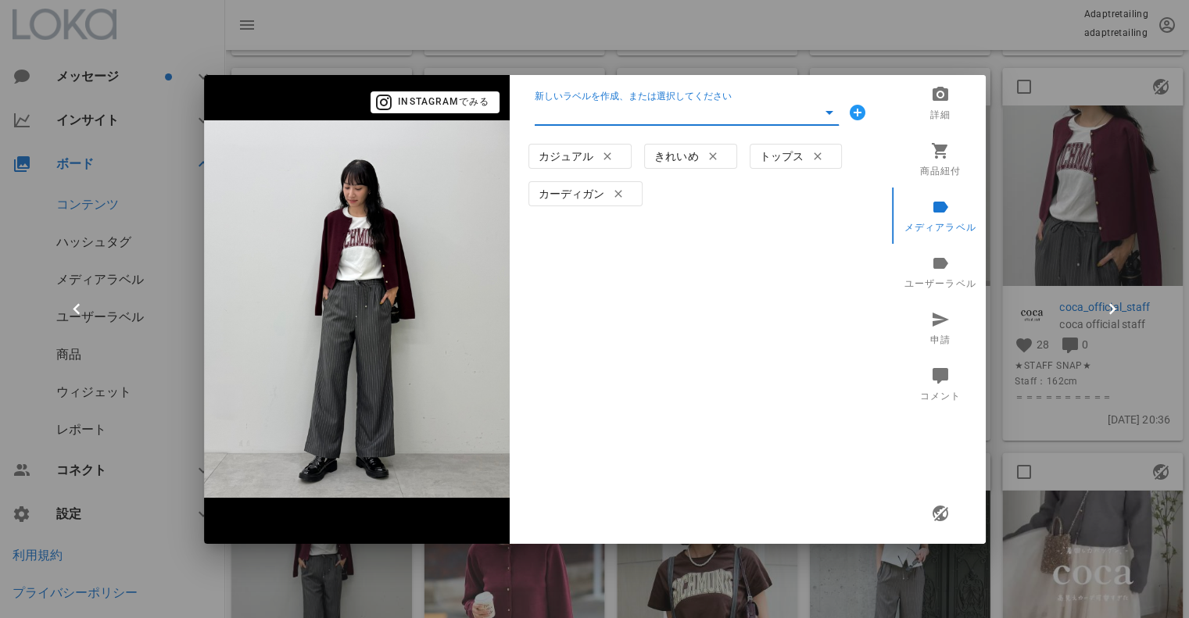
click at [616, 113] on input "新しいラベルを作成、または選択してください" at bounding box center [676, 112] width 282 height 25
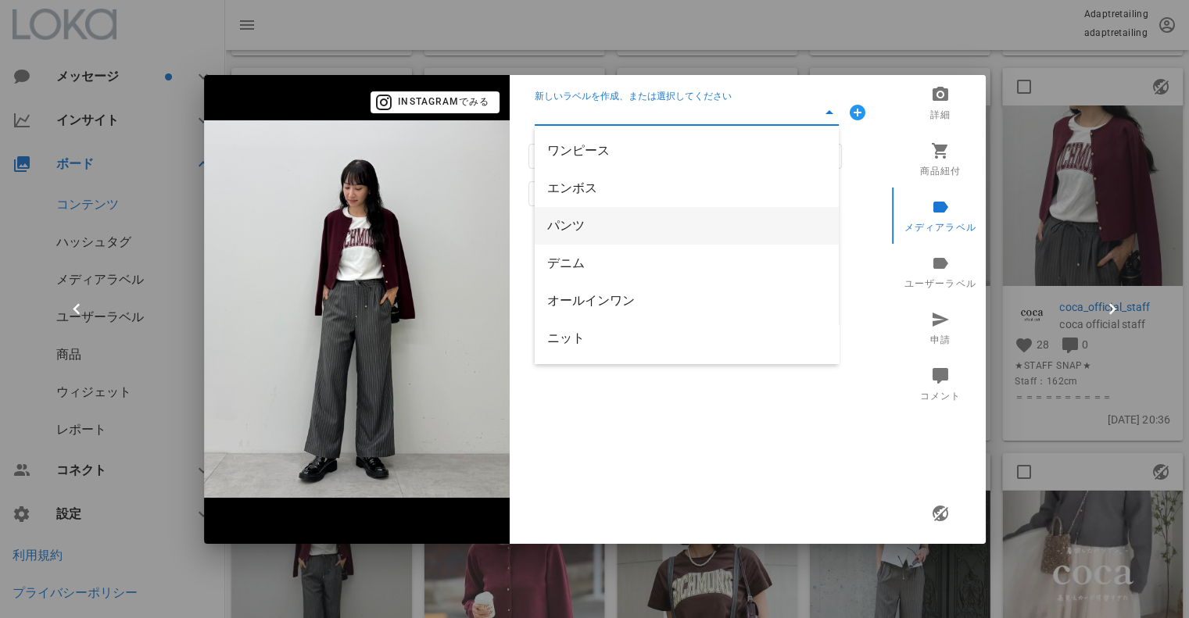
click at [613, 224] on div "パンツ" at bounding box center [686, 225] width 279 height 15
type input "パンツ"
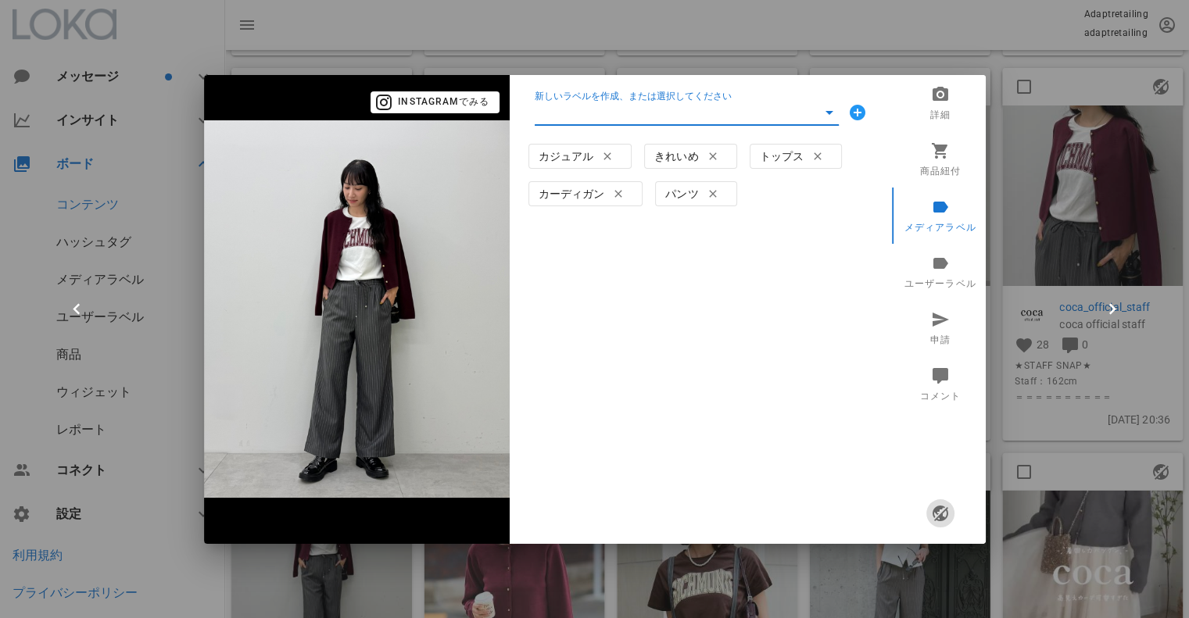
click at [943, 515] on icon "button" at bounding box center [939, 513] width 19 height 19
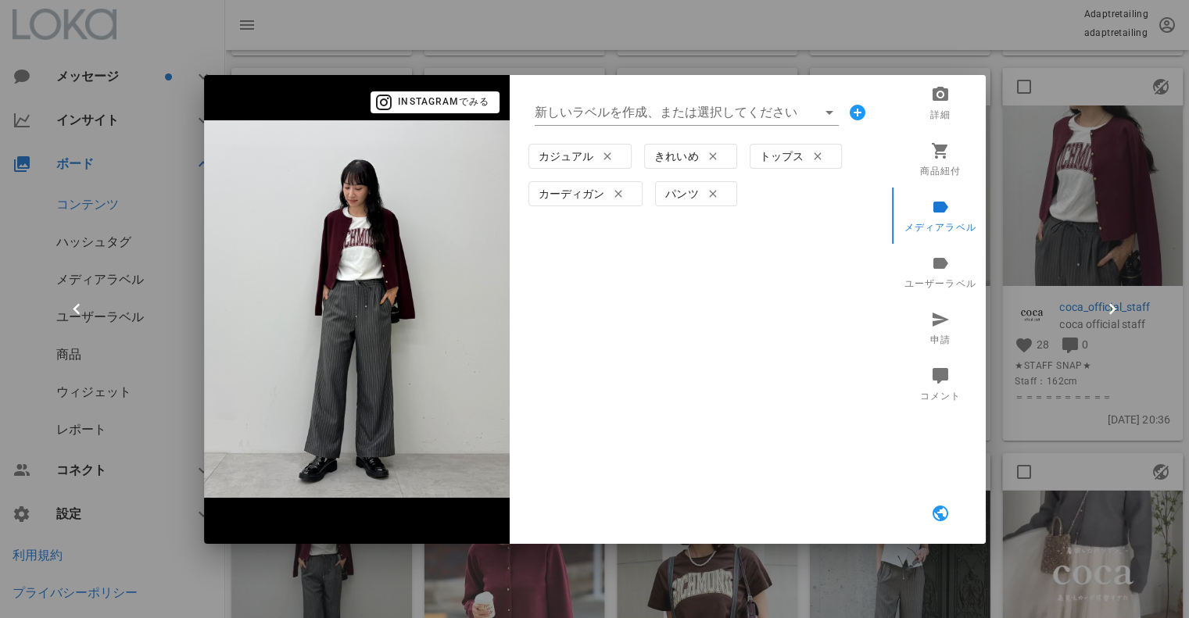
click at [1053, 252] on div at bounding box center [594, 309] width 1189 height 618
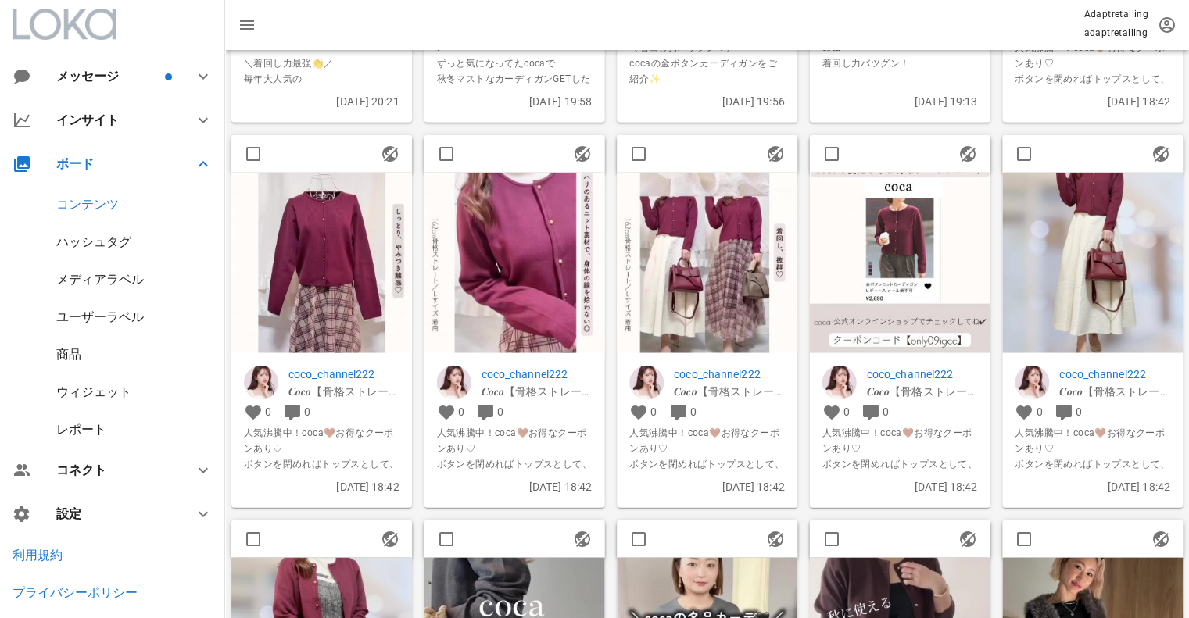
scroll to position [1510, 0]
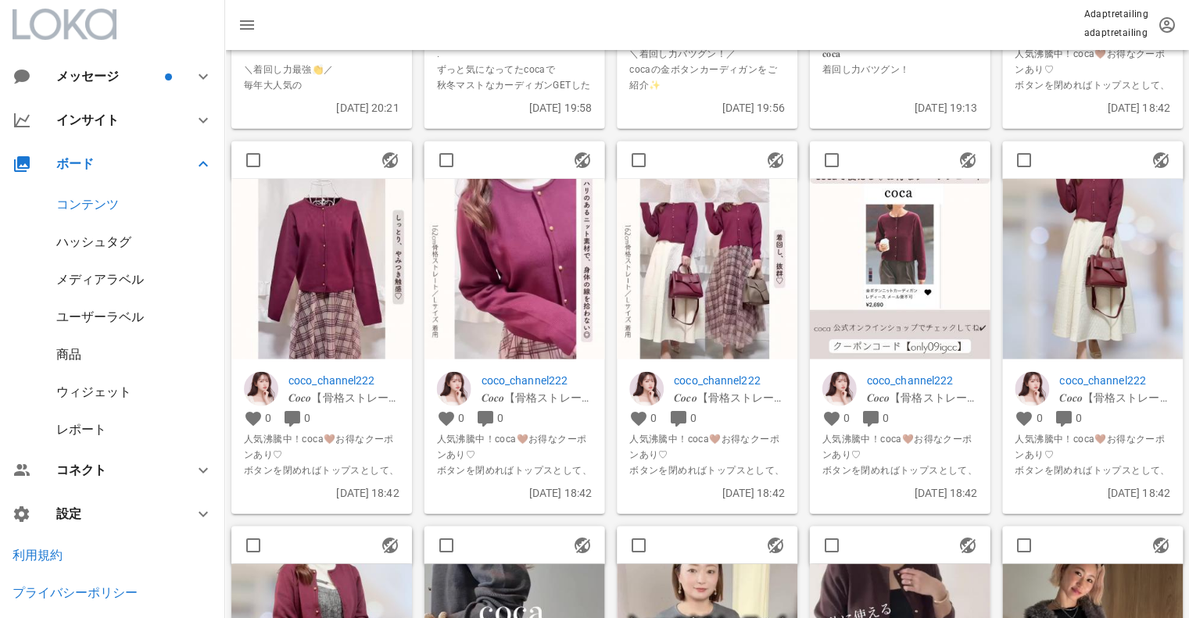
click at [729, 296] on img at bounding box center [707, 268] width 181 height 181
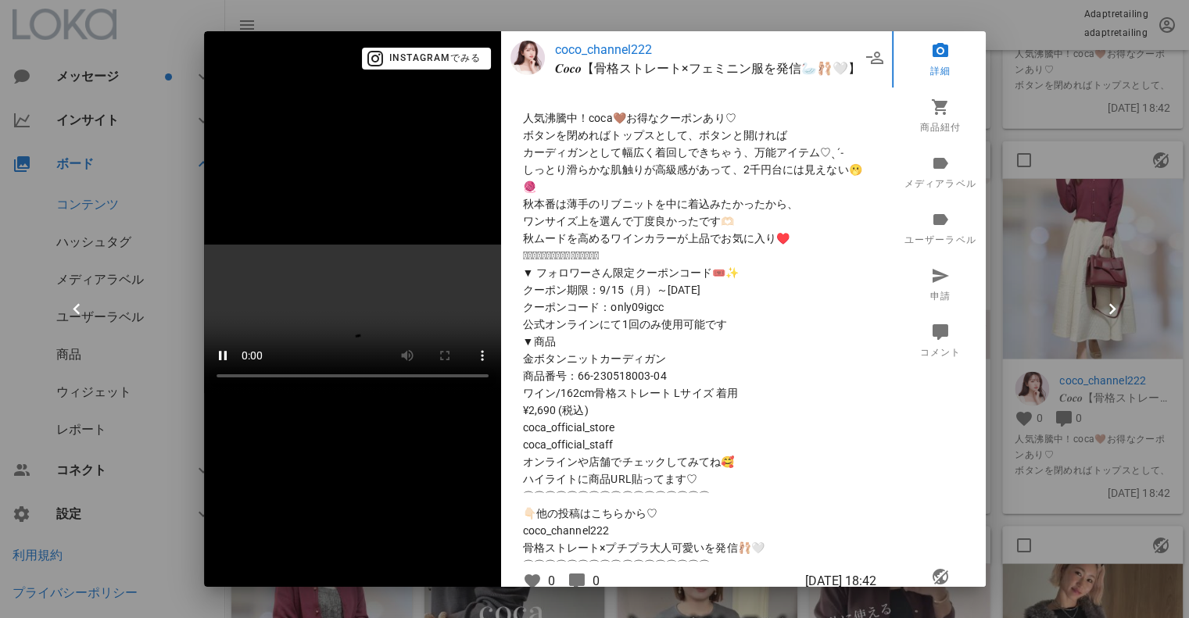
click at [1127, 220] on div at bounding box center [594, 309] width 1189 height 618
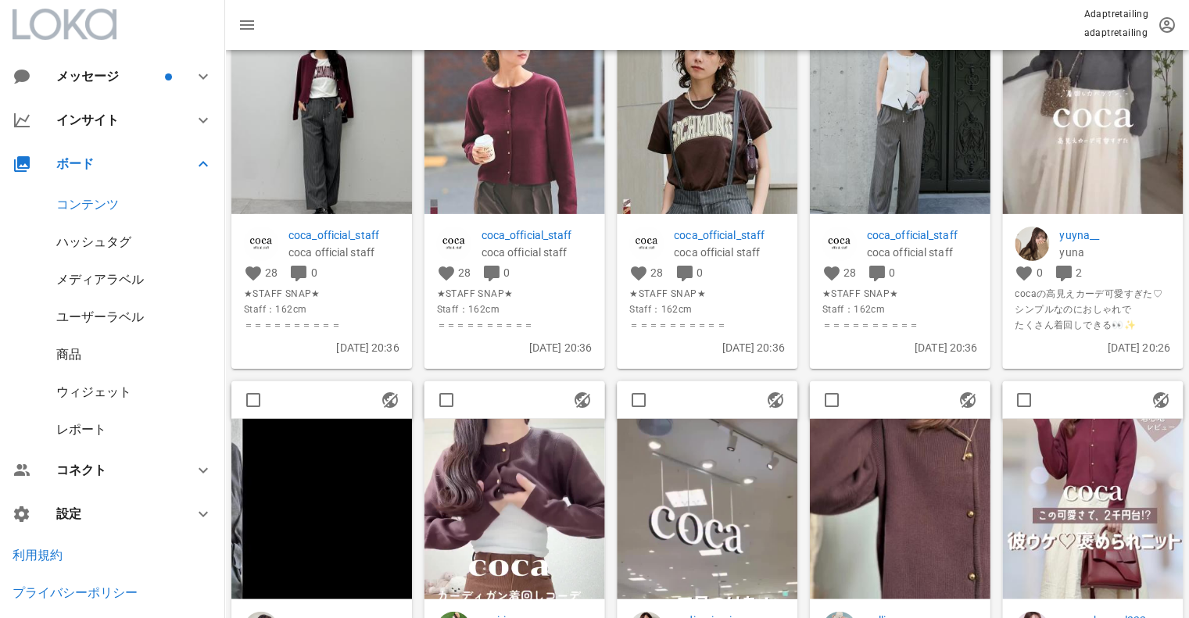
scroll to position [1041, 0]
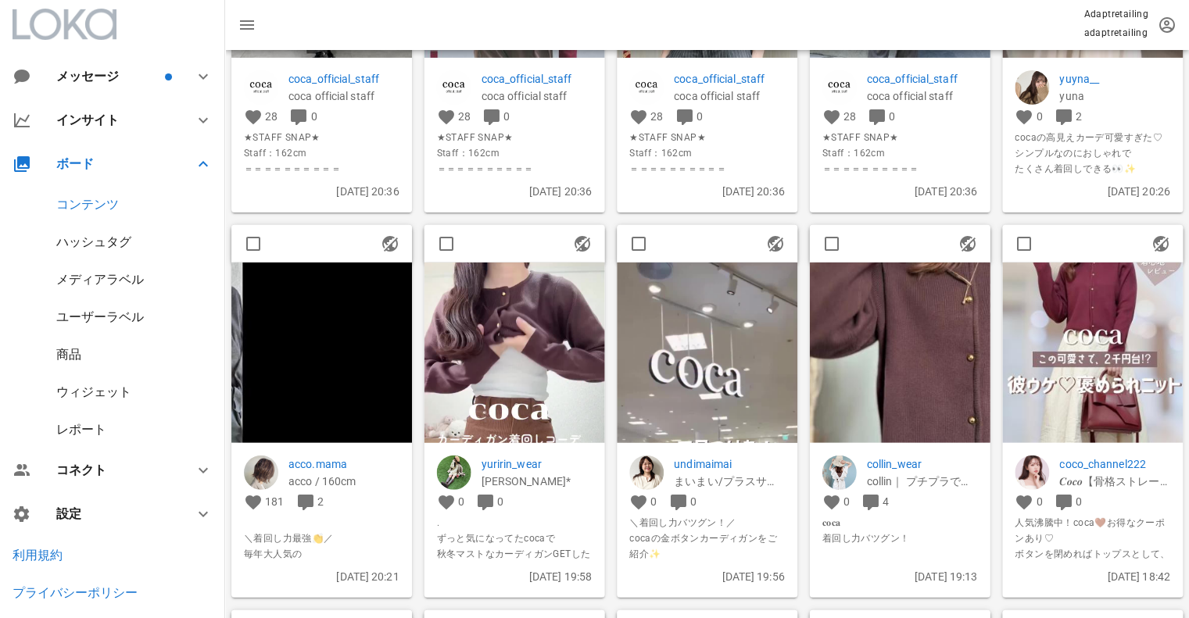
click at [298, 373] on img at bounding box center [321, 353] width 181 height 181
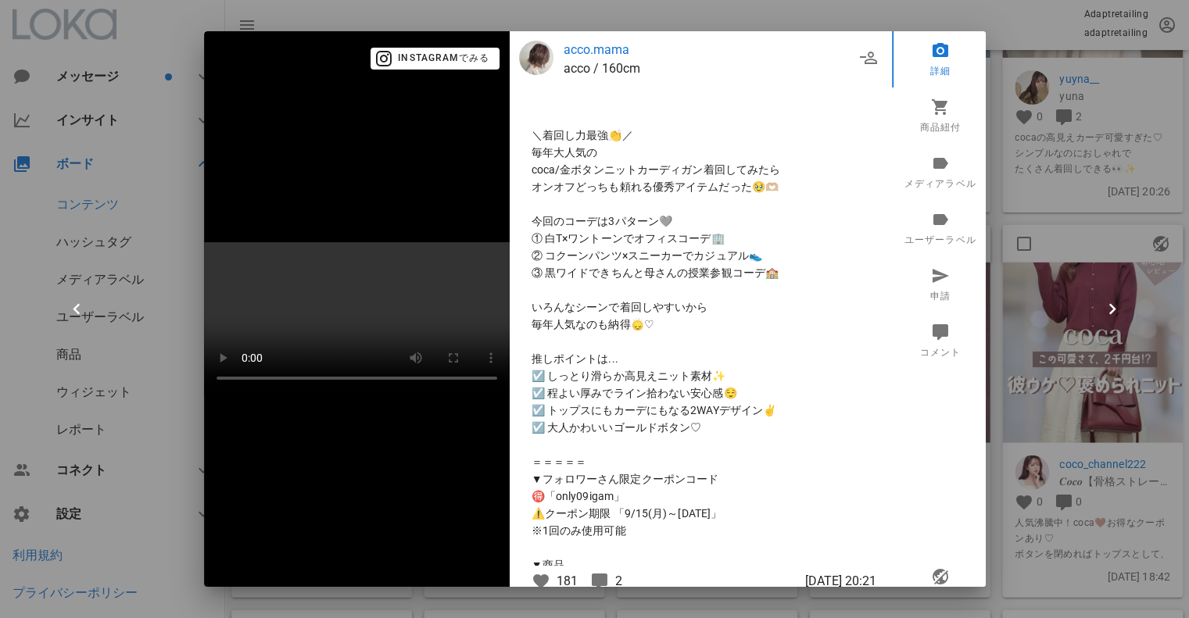
click at [1016, 60] on div at bounding box center [594, 309] width 1189 height 618
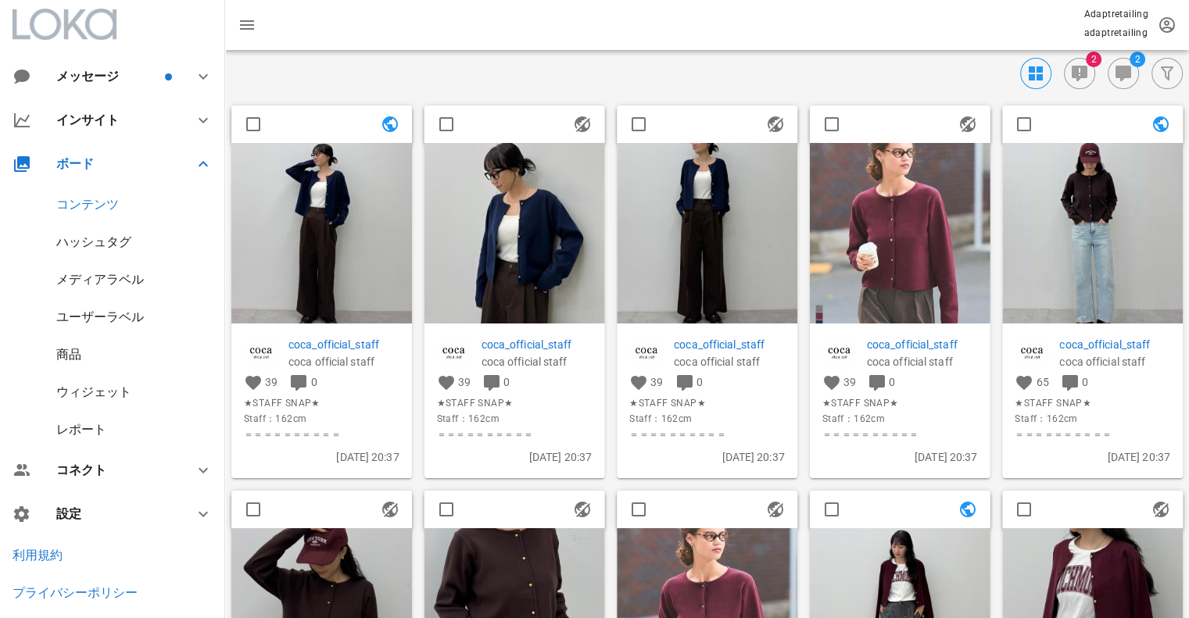
scroll to position [0, 0]
